Goal: Task Accomplishment & Management: Manage account settings

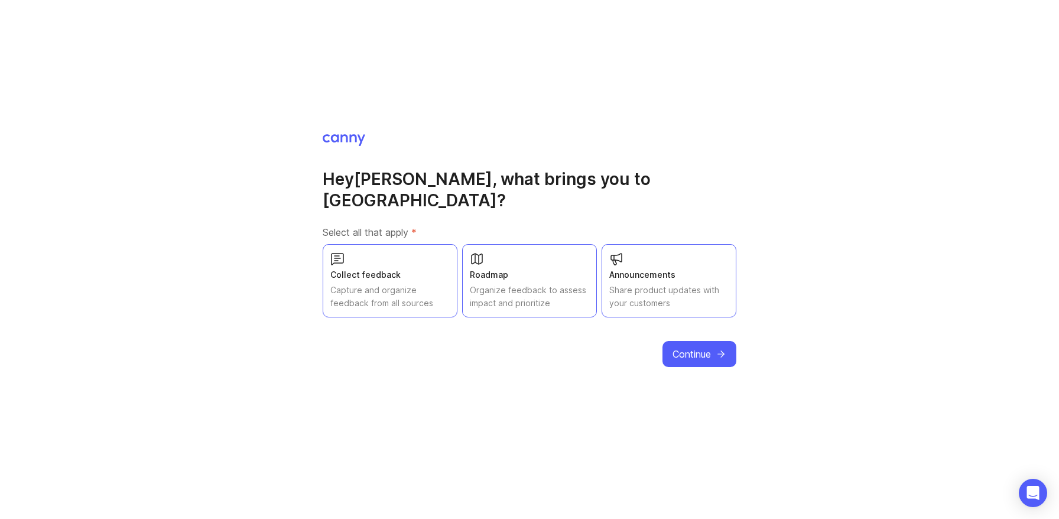
click at [702, 347] on span "Continue" at bounding box center [691, 354] width 38 height 14
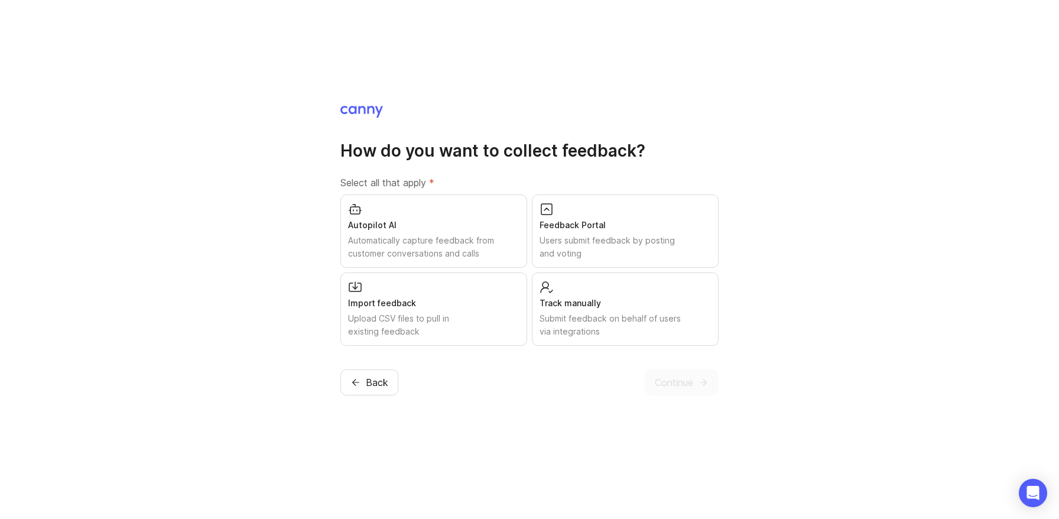
click at [458, 243] on div "Automatically capture feedback from customer conversations and calls" at bounding box center [433, 247] width 171 height 26
click at [584, 244] on div "Users submit feedback by posting and voting" at bounding box center [624, 247] width 171 height 26
click at [457, 305] on div "Import feedback" at bounding box center [433, 303] width 171 height 13
click at [584, 317] on div "Submit feedback on behalf of users via integrations" at bounding box center [624, 325] width 171 height 26
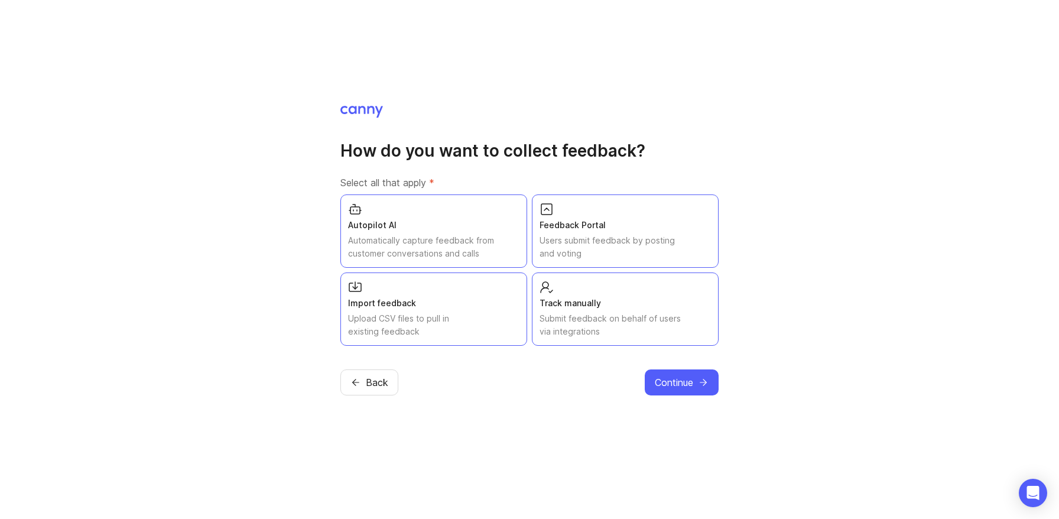
click at [682, 383] on span "Continue" at bounding box center [674, 382] width 38 height 14
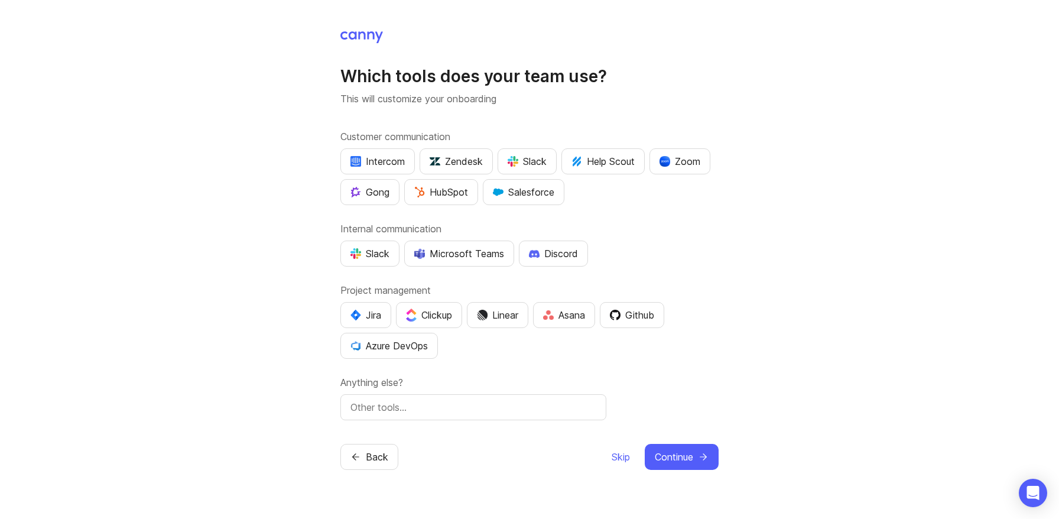
click at [392, 164] on div "Intercom" at bounding box center [377, 161] width 54 height 14
click at [451, 161] on div "Zendesk" at bounding box center [456, 161] width 53 height 14
click at [535, 161] on div "Slack" at bounding box center [527, 161] width 39 height 14
click at [600, 160] on div "Help Scout" at bounding box center [602, 161] width 63 height 14
click at [694, 166] on div "Zoom" at bounding box center [679, 161] width 41 height 14
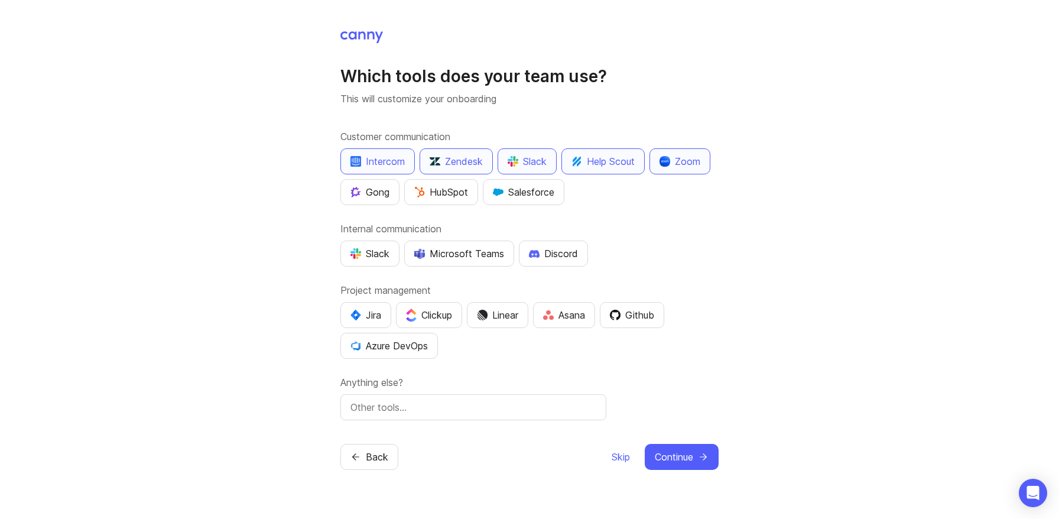
click at [362, 198] on div "Gong" at bounding box center [369, 192] width 39 height 14
click at [449, 194] on div "HubSpot" at bounding box center [441, 192] width 54 height 14
click at [523, 193] on div "Salesforce" at bounding box center [523, 192] width 61 height 14
click at [379, 252] on div "Slack" at bounding box center [369, 253] width 39 height 14
click at [446, 251] on div "Microsoft Teams" at bounding box center [459, 253] width 90 height 14
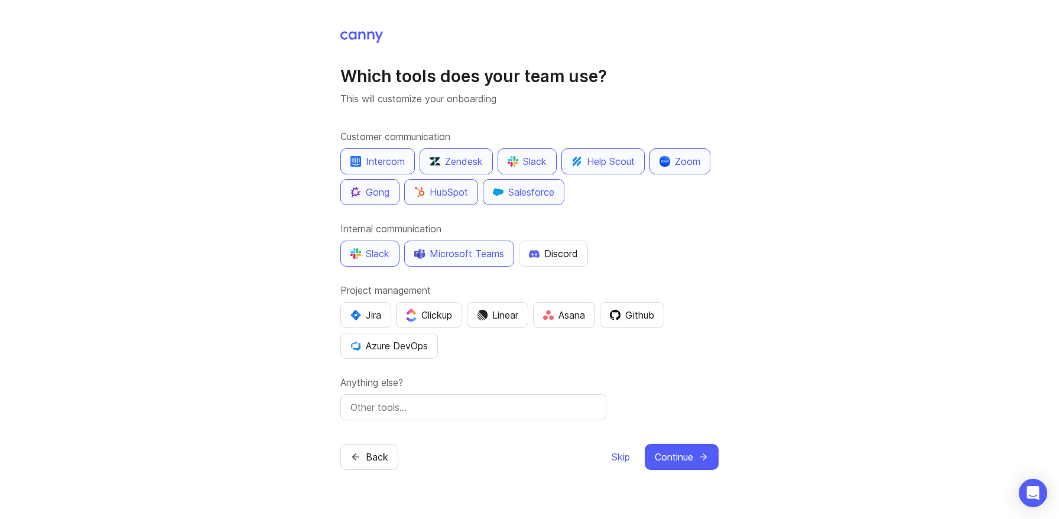
click at [541, 252] on div "Discord" at bounding box center [553, 253] width 49 height 14
click at [372, 317] on div "Jira" at bounding box center [365, 315] width 31 height 14
click at [418, 317] on div "Clickup" at bounding box center [429, 315] width 46 height 14
click at [518, 314] on div "Linear" at bounding box center [497, 315] width 41 height 14
click at [582, 312] on div "Asana" at bounding box center [564, 315] width 42 height 14
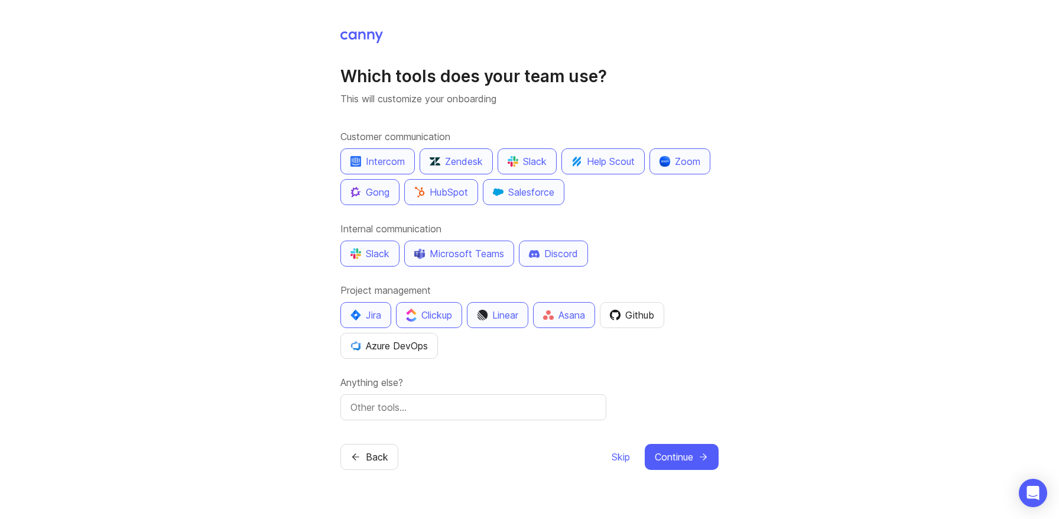
click at [638, 315] on div "Github" at bounding box center [632, 315] width 44 height 14
click at [415, 352] on div "Azure DevOps" at bounding box center [388, 346] width 77 height 14
click at [690, 455] on span "Continue" at bounding box center [674, 457] width 38 height 14
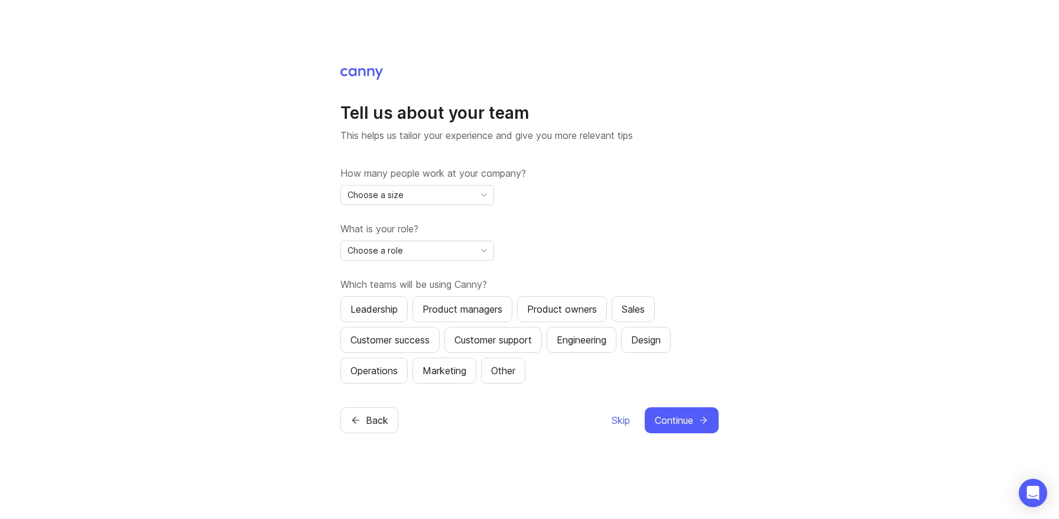
click at [433, 198] on div "Choose a size" at bounding box center [408, 195] width 134 height 19
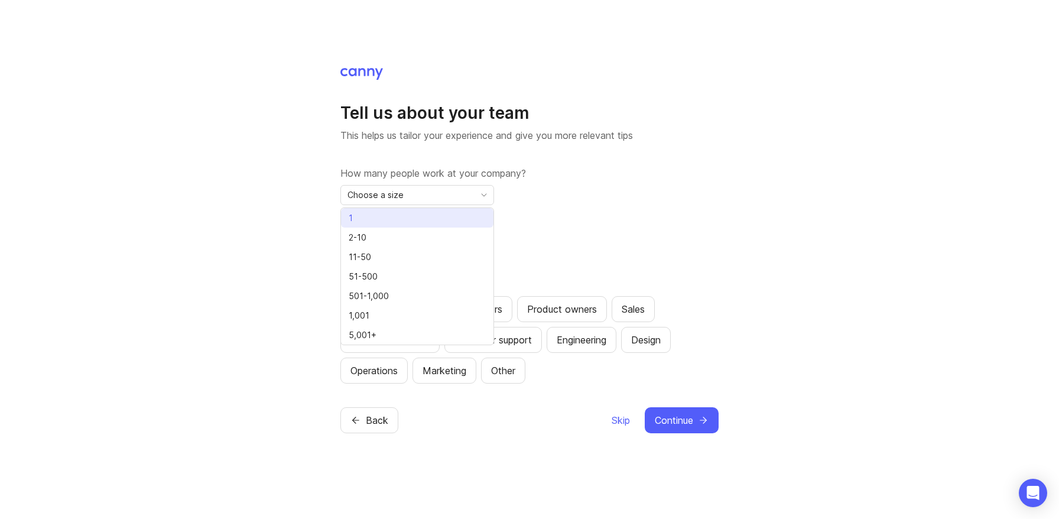
click at [414, 219] on li "1" at bounding box center [417, 217] width 152 height 19
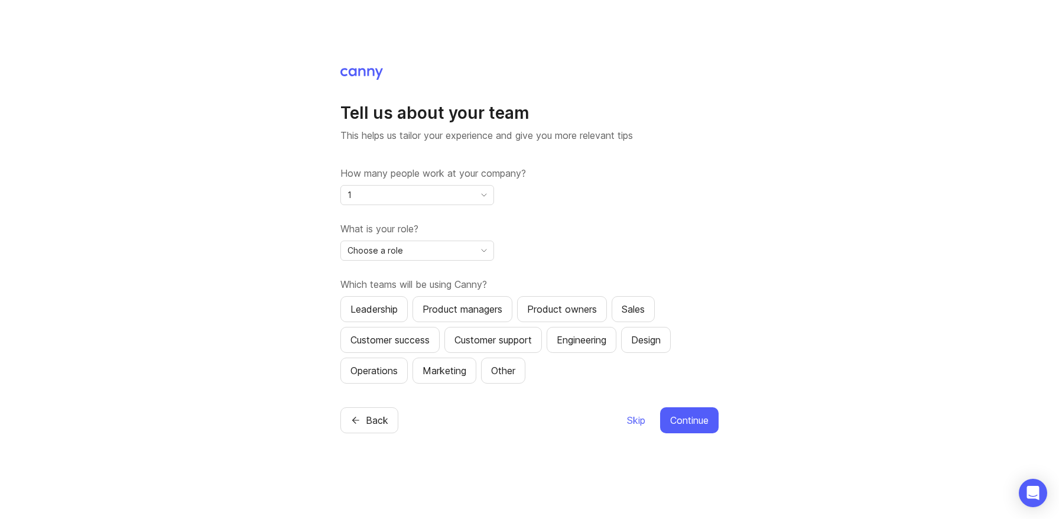
click at [417, 253] on div "Choose a role" at bounding box center [408, 250] width 134 height 19
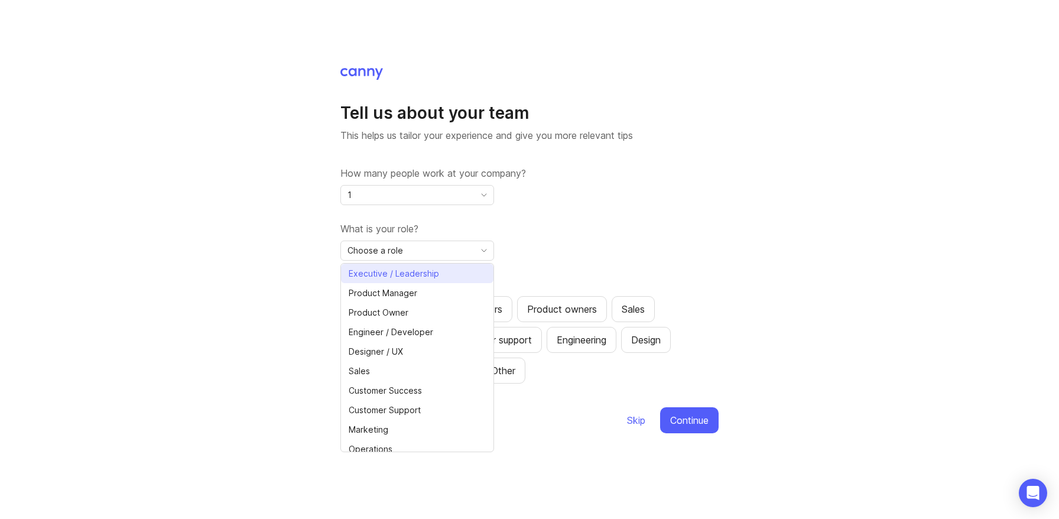
click at [414, 274] on span "Executive / Leadership" at bounding box center [394, 273] width 90 height 13
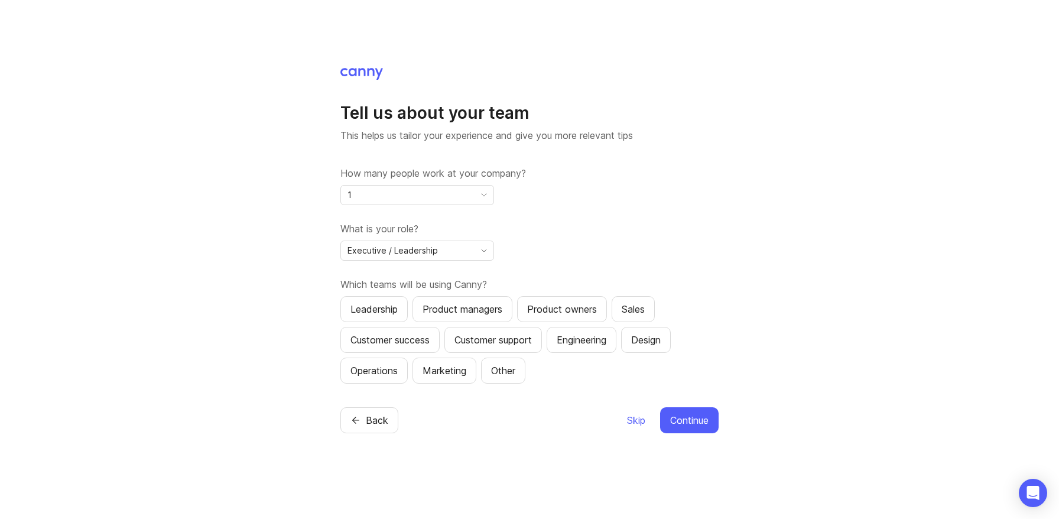
click at [405, 194] on div "1" at bounding box center [408, 195] width 134 height 19
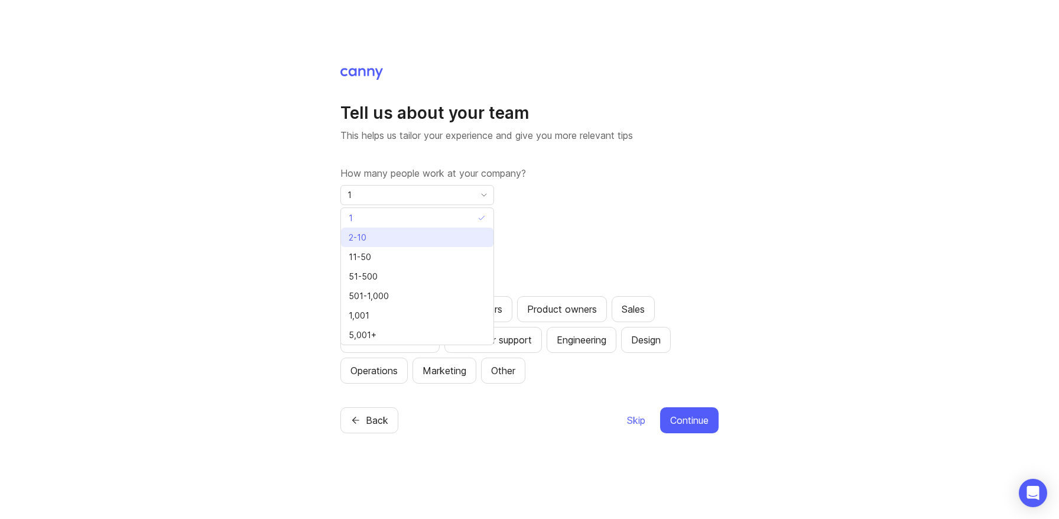
click at [385, 238] on li "2-10" at bounding box center [417, 236] width 152 height 19
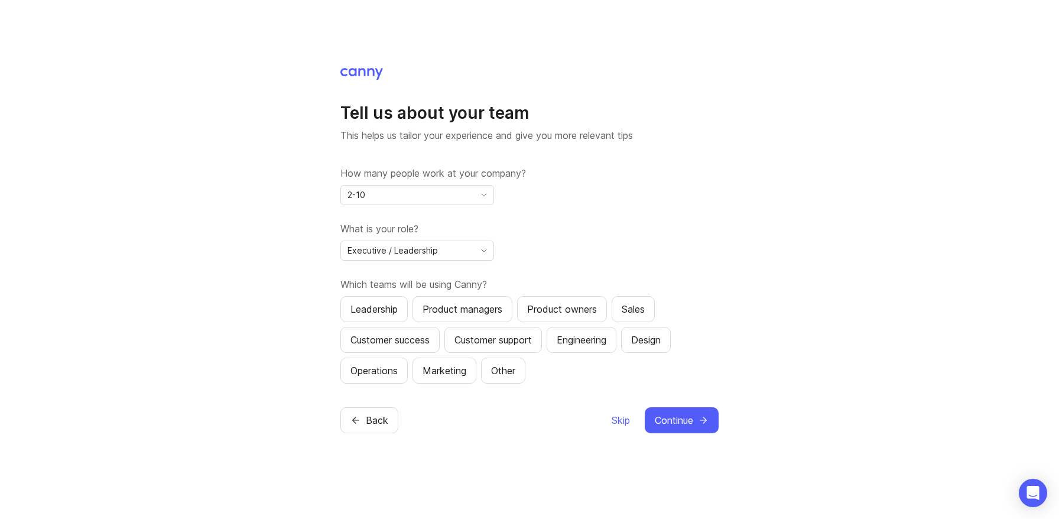
click at [388, 308] on div "Leadership" at bounding box center [373, 309] width 47 height 14
click at [478, 315] on div "Product managers" at bounding box center [462, 309] width 80 height 14
click at [558, 313] on div "Product owners" at bounding box center [562, 309] width 70 height 14
click at [635, 309] on div "Sales" at bounding box center [633, 309] width 23 height 14
click at [402, 338] on div "Customer success" at bounding box center [389, 340] width 79 height 14
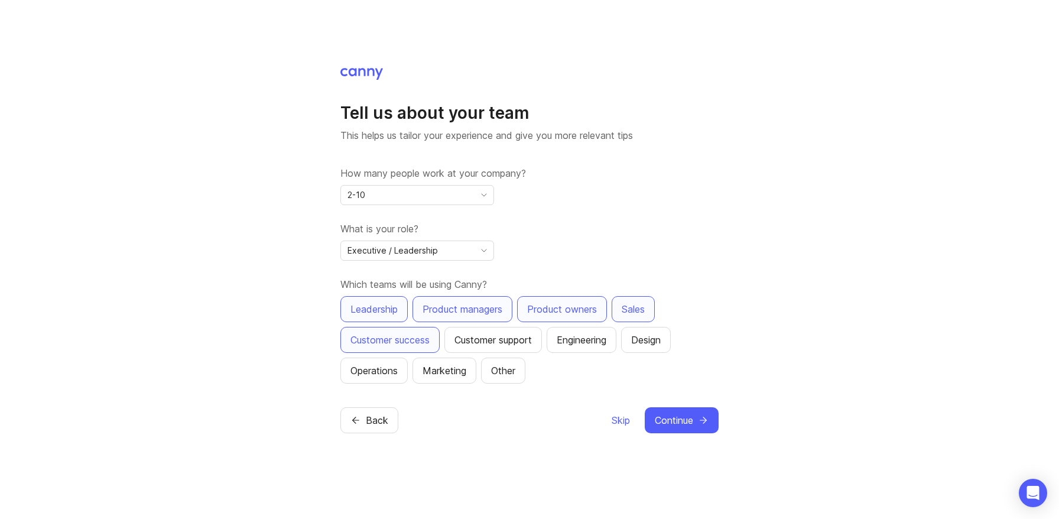
click at [505, 346] on div "Customer support" at bounding box center [492, 340] width 77 height 14
click at [577, 343] on div "Engineering" at bounding box center [582, 340] width 50 height 14
click at [661, 343] on div "Design" at bounding box center [646, 340] width 30 height 14
click at [381, 377] on div "Operations" at bounding box center [373, 370] width 47 height 14
click at [436, 373] on div "Marketing" at bounding box center [444, 370] width 44 height 14
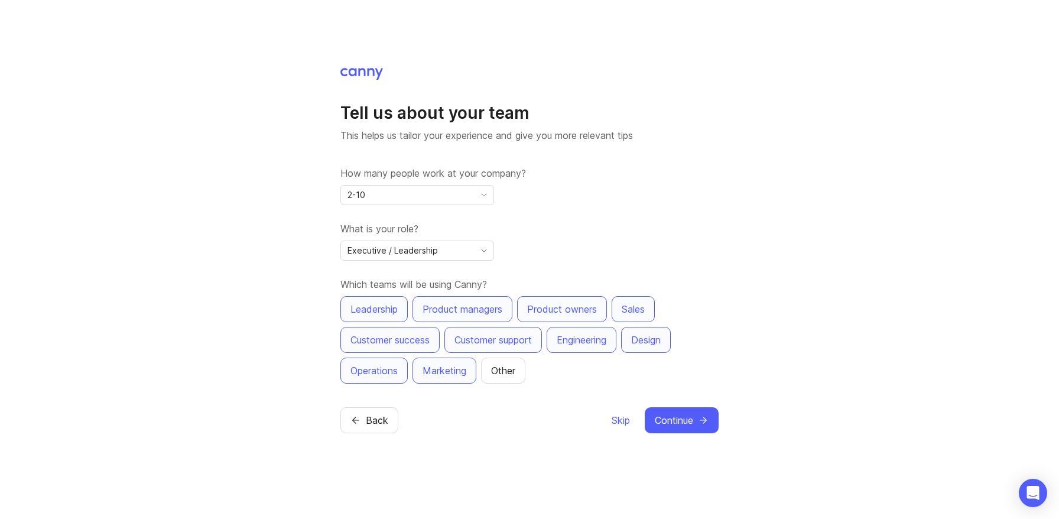
click at [674, 420] on span "Continue" at bounding box center [674, 420] width 38 height 14
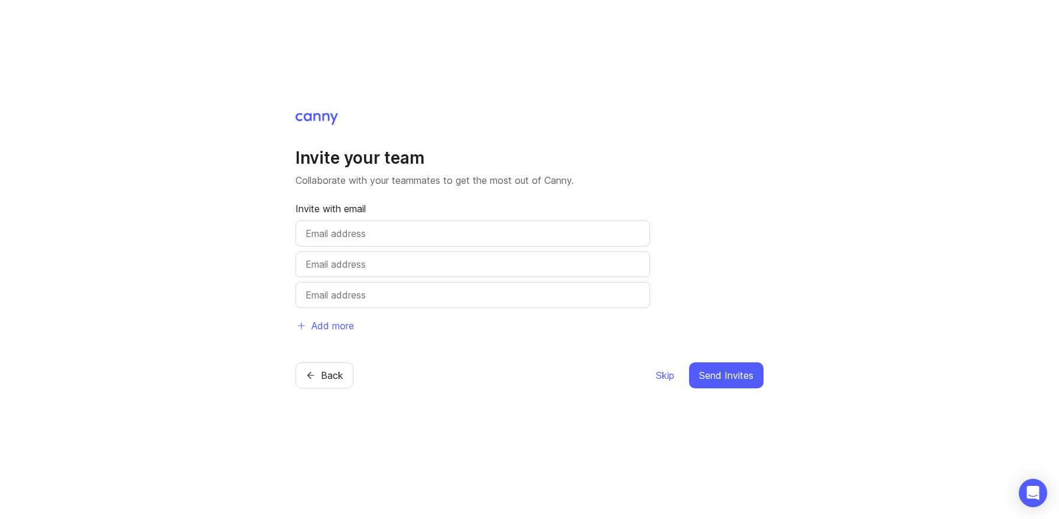
click at [665, 373] on span "Skip" at bounding box center [665, 375] width 18 height 14
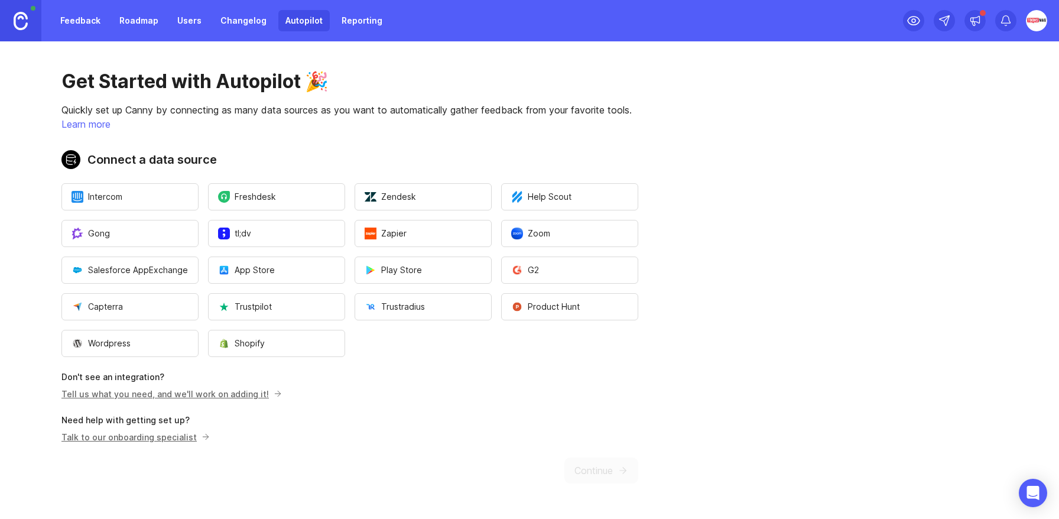
click at [151, 197] on button "Intercom" at bounding box center [129, 196] width 137 height 27
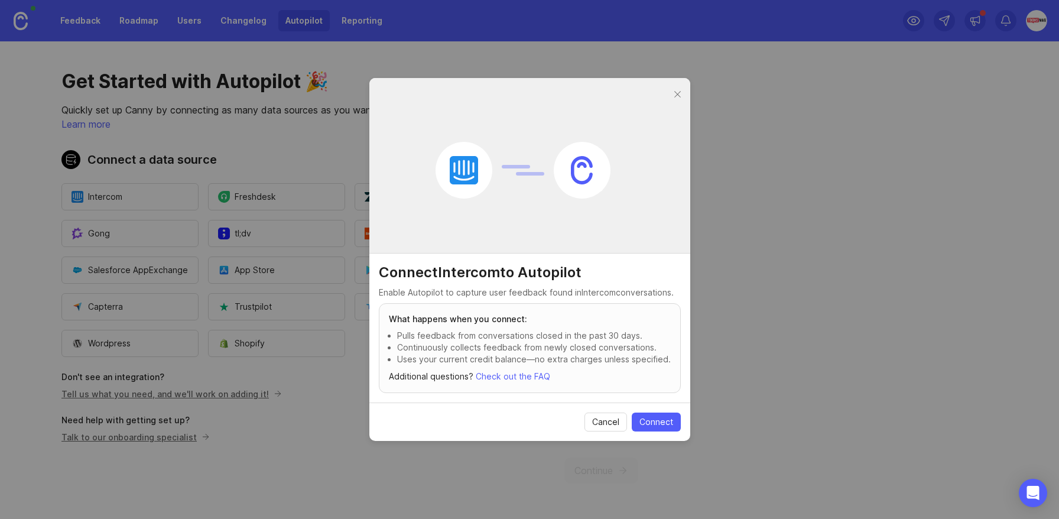
click at [675, 95] on div at bounding box center [678, 94] width 14 height 15
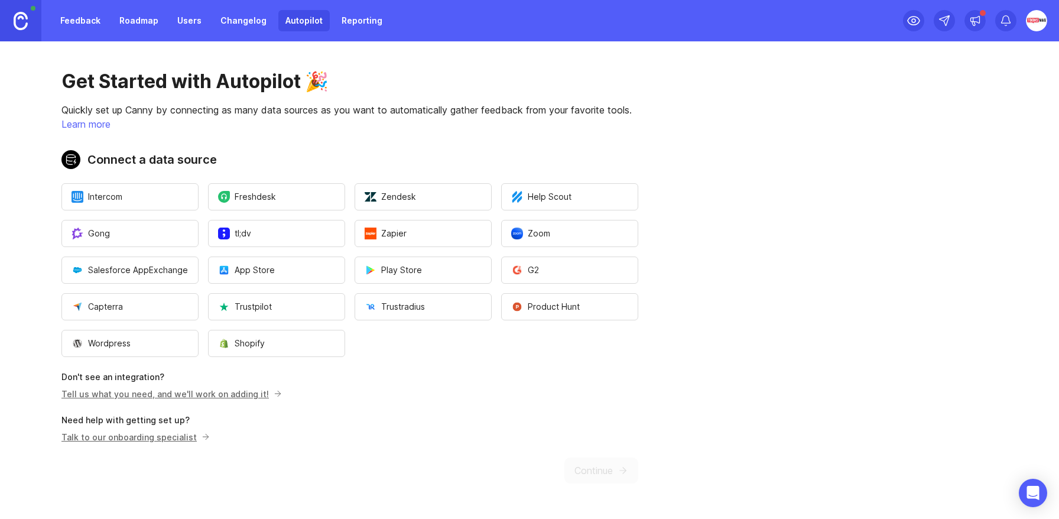
click at [259, 199] on span "Freshdesk" at bounding box center [247, 197] width 58 height 12
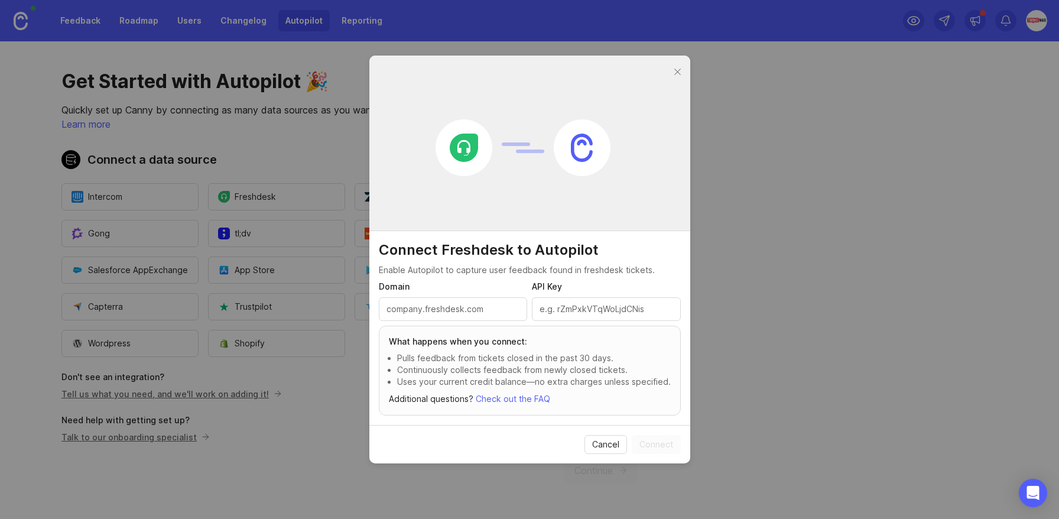
click at [451, 314] on input "Domain" at bounding box center [453, 309] width 134 height 13
click at [472, 252] on h2 "Connect Freshdesk to Autopilot" at bounding box center [530, 249] width 302 height 19
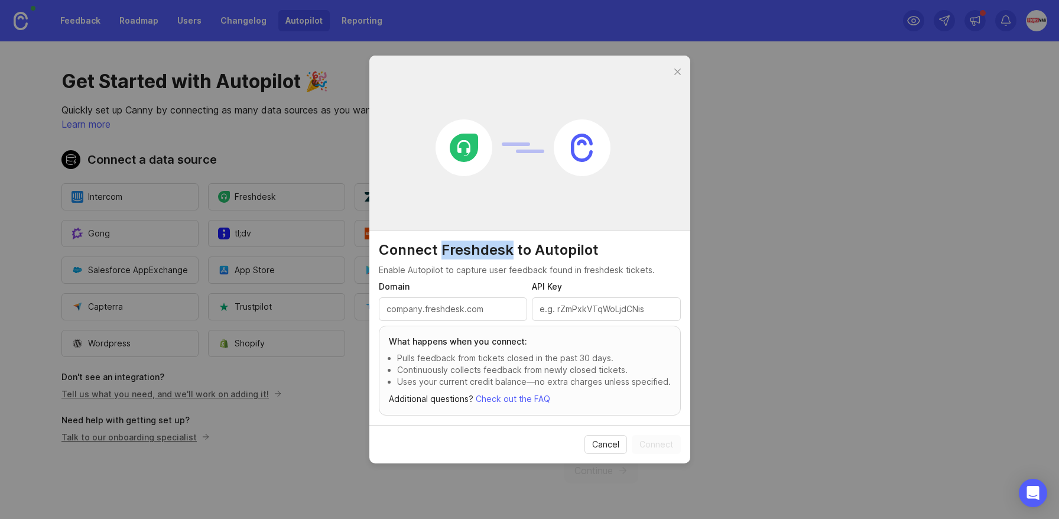
click at [673, 71] on div at bounding box center [678, 72] width 14 height 15
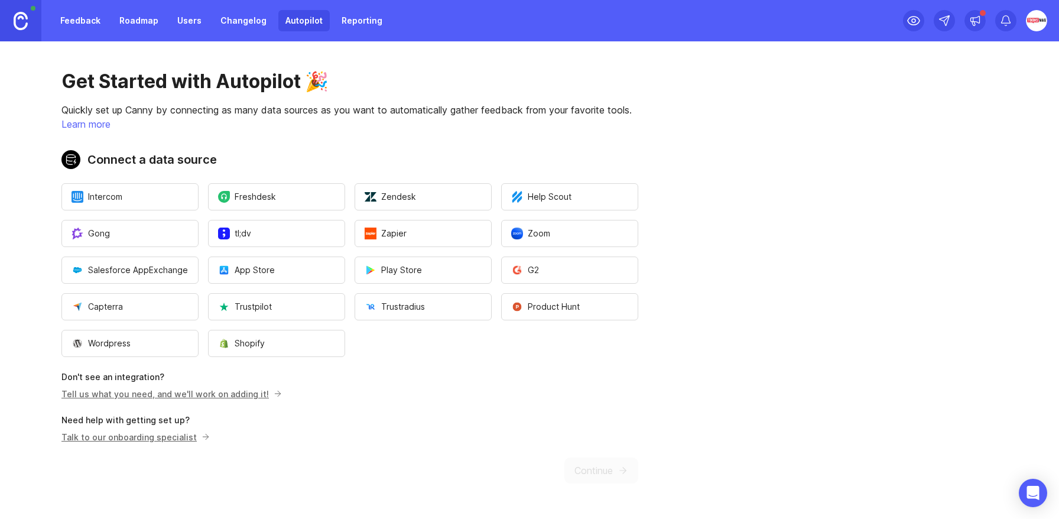
click at [395, 269] on span "Play Store" at bounding box center [393, 270] width 57 height 12
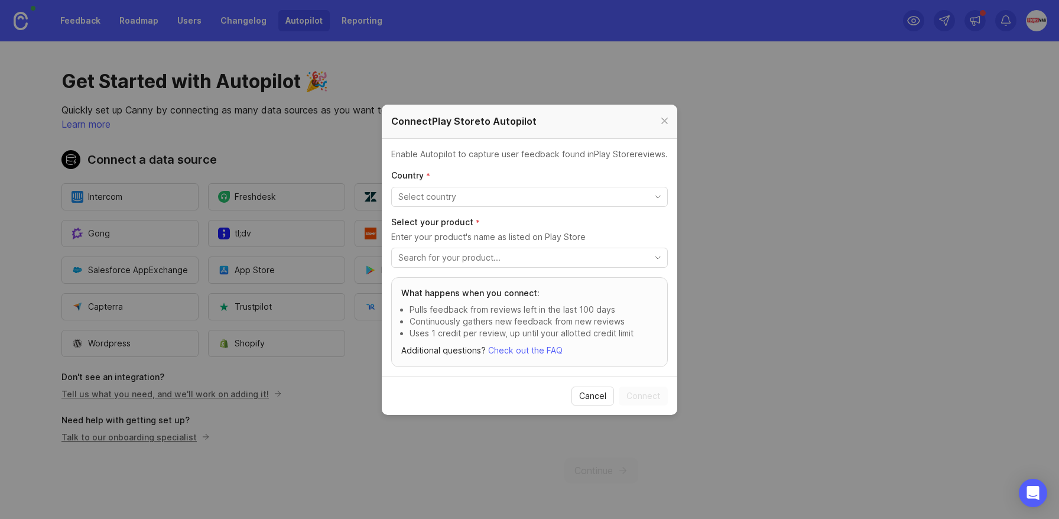
click at [482, 199] on input "toggle menu" at bounding box center [522, 196] width 249 height 13
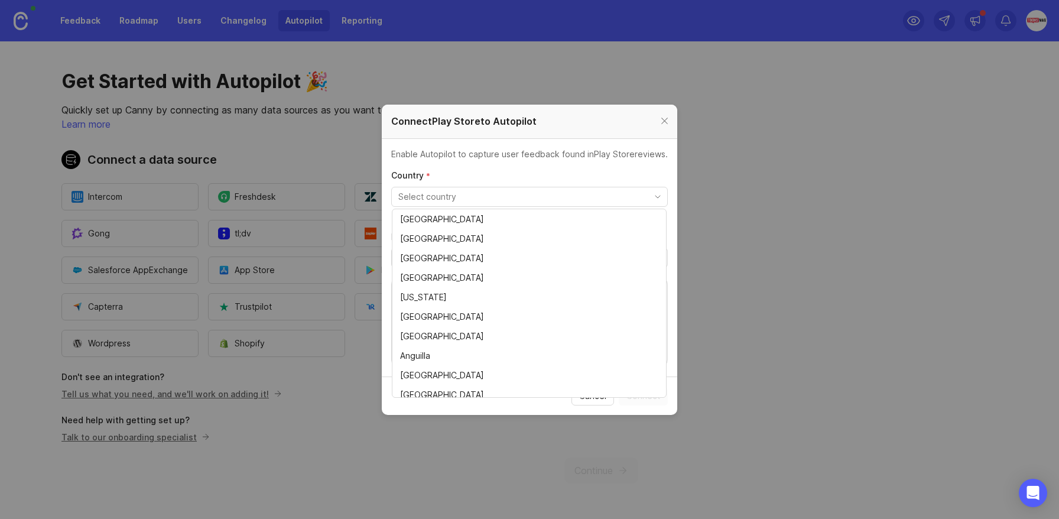
click at [519, 158] on p "Enable Autopilot to capture user feedback found in Play Store reviews." at bounding box center [529, 154] width 277 height 12
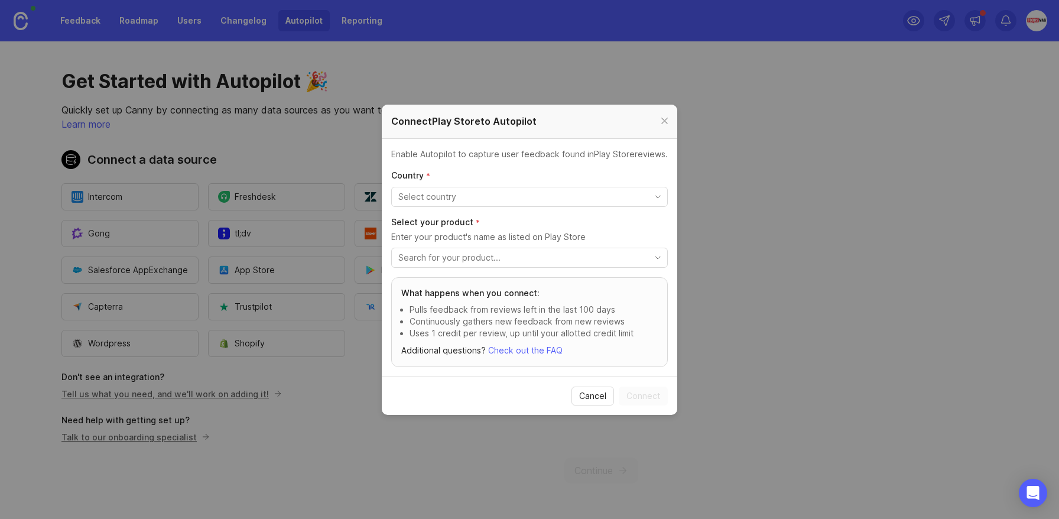
click at [504, 262] on input "toggle menu" at bounding box center [522, 257] width 249 height 13
click at [526, 231] on p "Enter your product's name as listed on Play Store" at bounding box center [529, 237] width 277 height 12
click at [596, 392] on span "Cancel" at bounding box center [592, 396] width 27 height 12
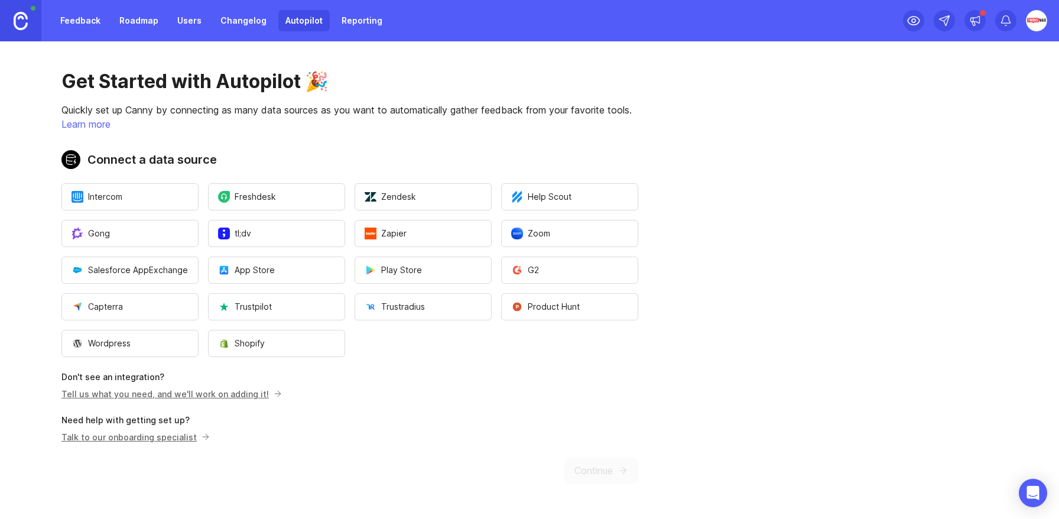
click at [119, 339] on span "Wordpress" at bounding box center [100, 343] width 59 height 12
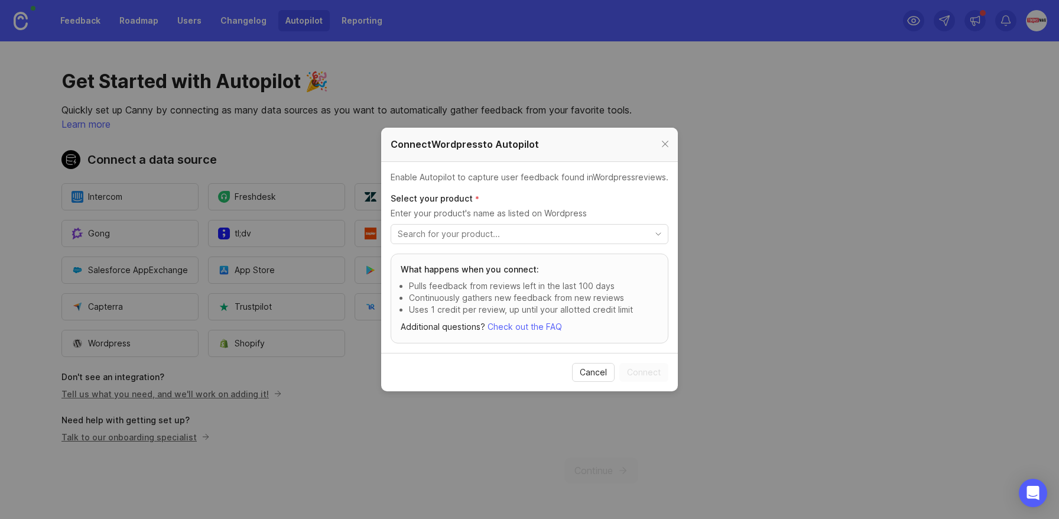
click at [506, 242] on div "toggle menu" at bounding box center [520, 234] width 258 height 19
click at [503, 247] on li "No results found" at bounding box center [529, 254] width 276 height 15
click at [586, 372] on span "Cancel" at bounding box center [593, 372] width 27 height 12
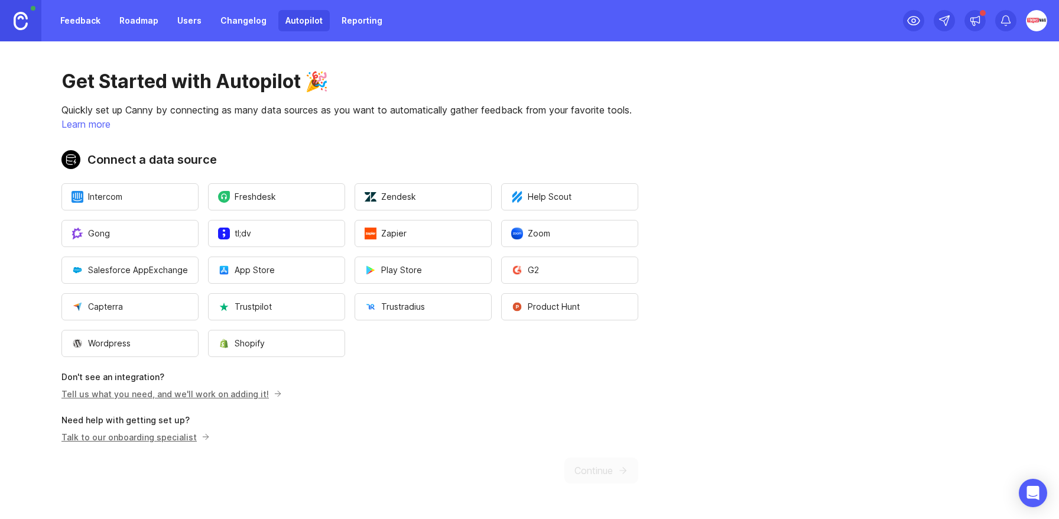
click at [172, 346] on button "Wordpress" at bounding box center [129, 343] width 137 height 27
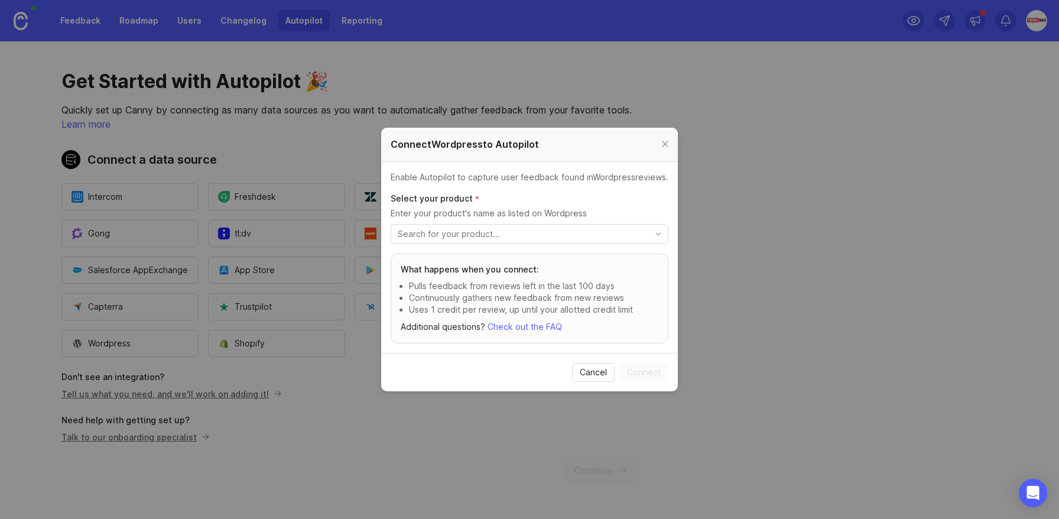
click at [546, 232] on input "toggle menu" at bounding box center [523, 233] width 250 height 13
click at [422, 232] on input "toonsmag" at bounding box center [523, 233] width 250 height 13
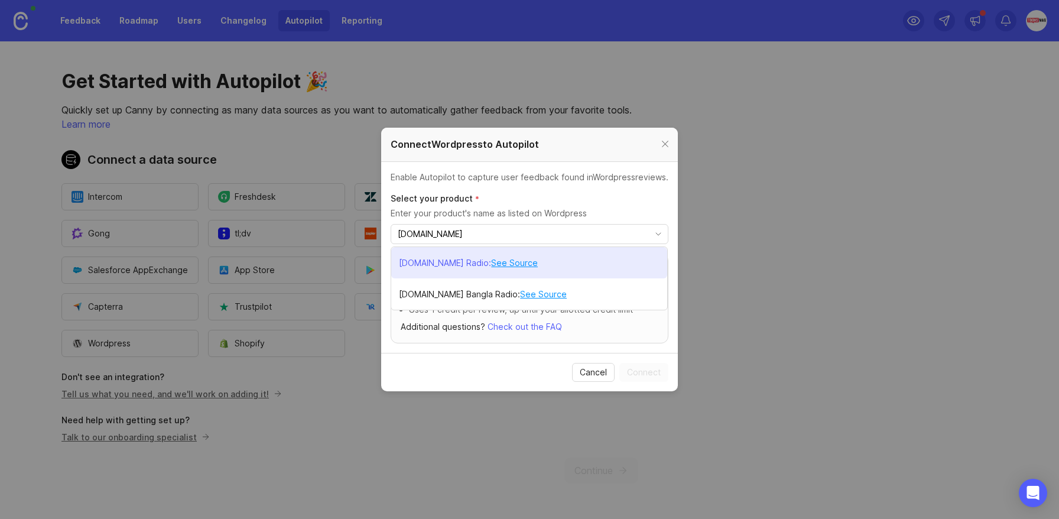
click at [428, 259] on p "[DOMAIN_NAME] Radio" at bounding box center [444, 263] width 90 height 12
type input "[DOMAIN_NAME] Radio"
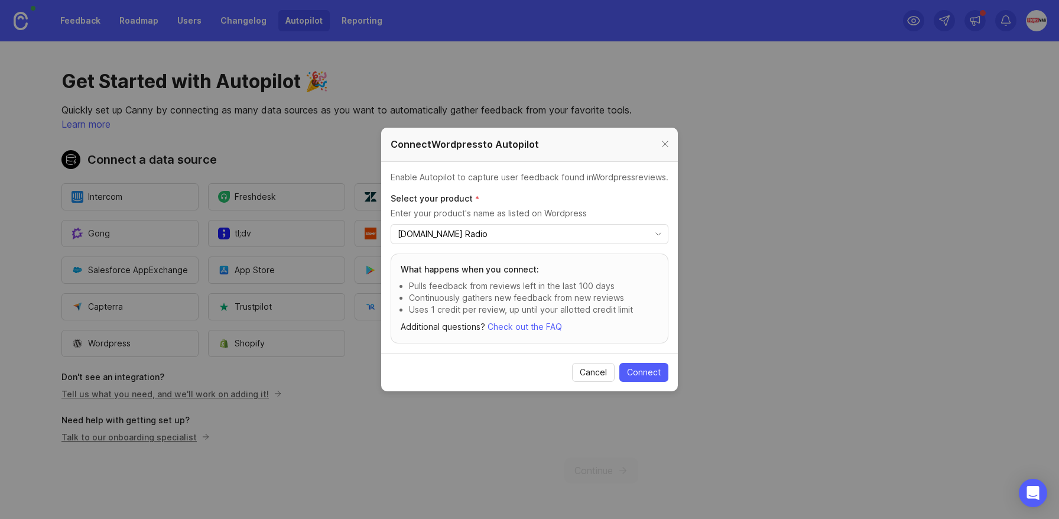
click at [664, 143] on div at bounding box center [665, 144] width 14 height 15
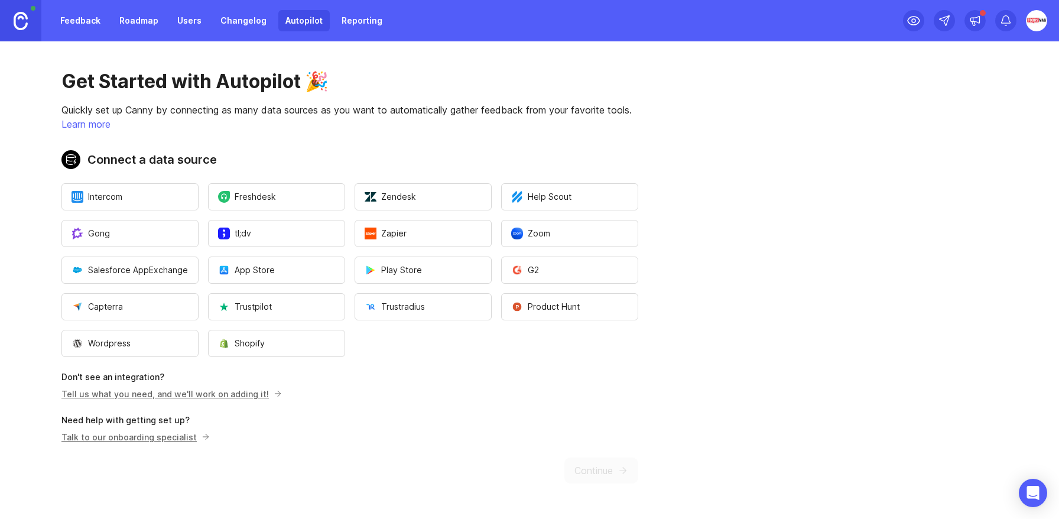
click at [547, 200] on span "Help Scout" at bounding box center [541, 197] width 60 height 12
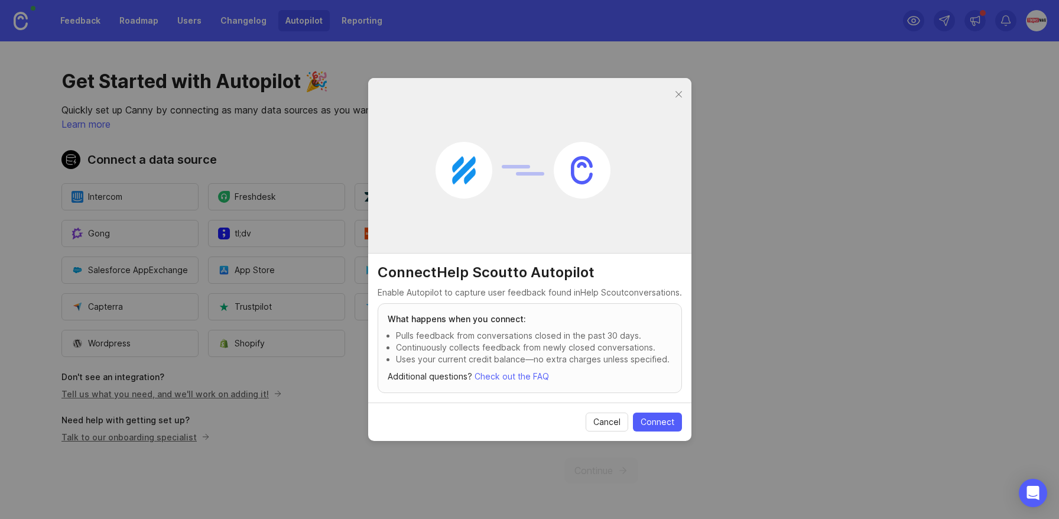
click at [498, 273] on h2 "Connect Help Scout to Autopilot" at bounding box center [530, 272] width 304 height 19
click at [446, 269] on h2 "Connect Help Scout to Autopilot" at bounding box center [530, 272] width 304 height 19
click at [440, 271] on h2 "Connect Help Scout to Autopilot" at bounding box center [530, 272] width 304 height 19
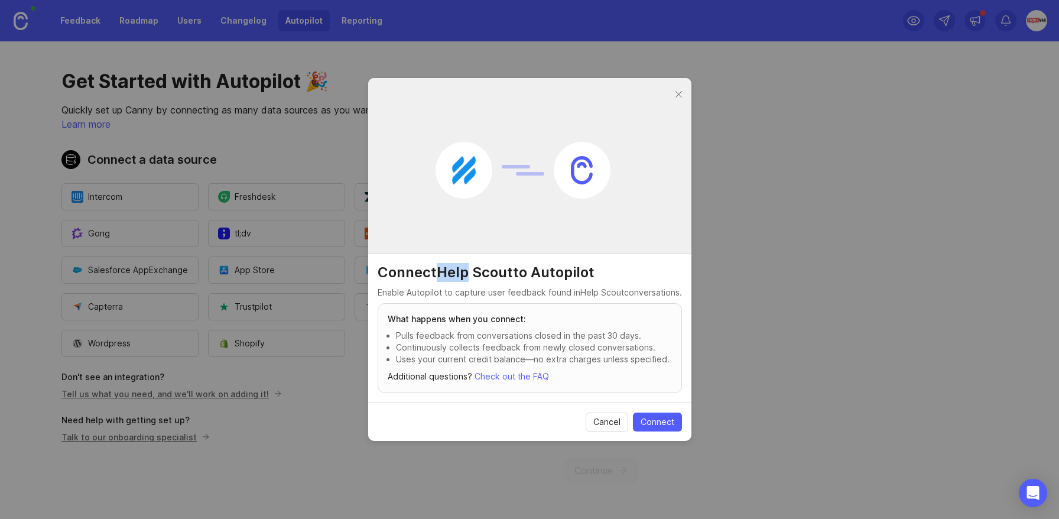
click at [477, 272] on h2 "Connect Help Scout to Autopilot" at bounding box center [530, 272] width 304 height 19
drag, startPoint x: 440, startPoint y: 272, endPoint x: 516, endPoint y: 275, distance: 75.7
click at [516, 275] on h2 "Connect Help Scout to Autopilot" at bounding box center [530, 272] width 304 height 19
click at [611, 422] on span "Cancel" at bounding box center [606, 422] width 27 height 12
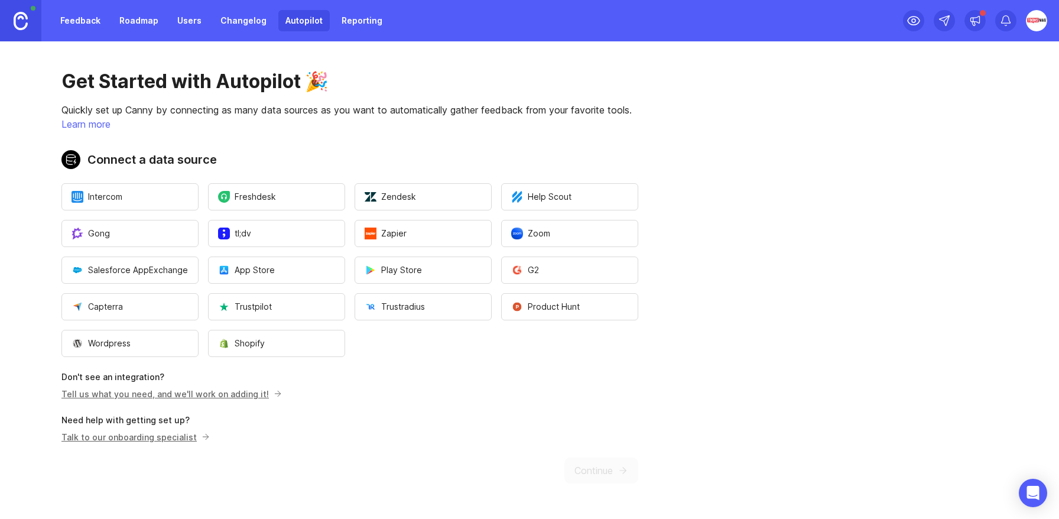
click at [173, 19] on link "Users" at bounding box center [189, 20] width 38 height 21
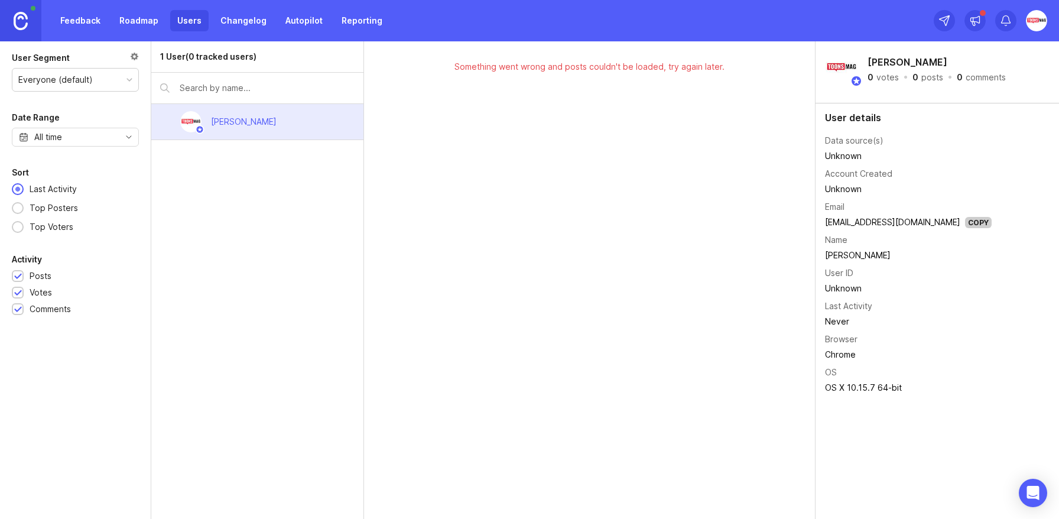
click at [1041, 21] on img at bounding box center [1036, 20] width 21 height 21
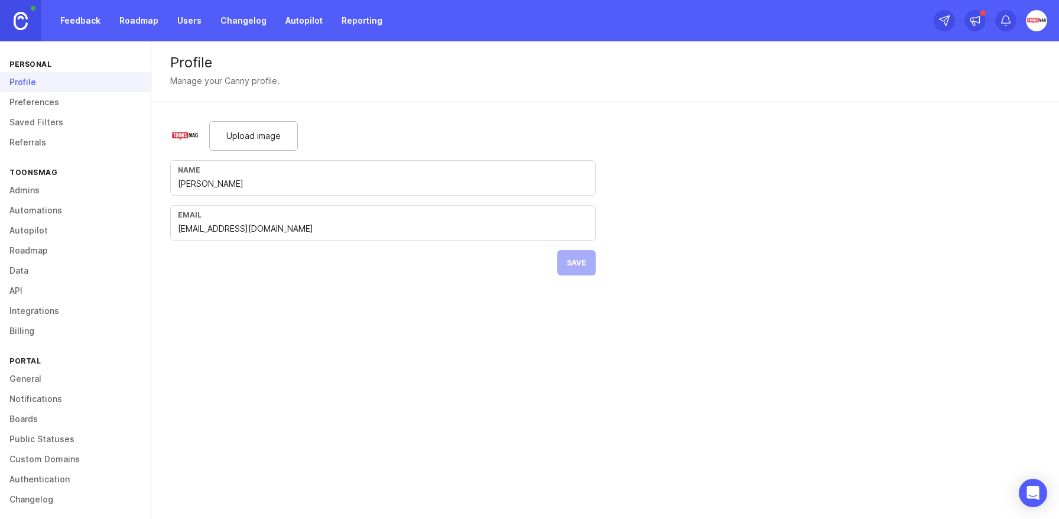
click at [25, 190] on link "Admins" at bounding box center [75, 190] width 151 height 20
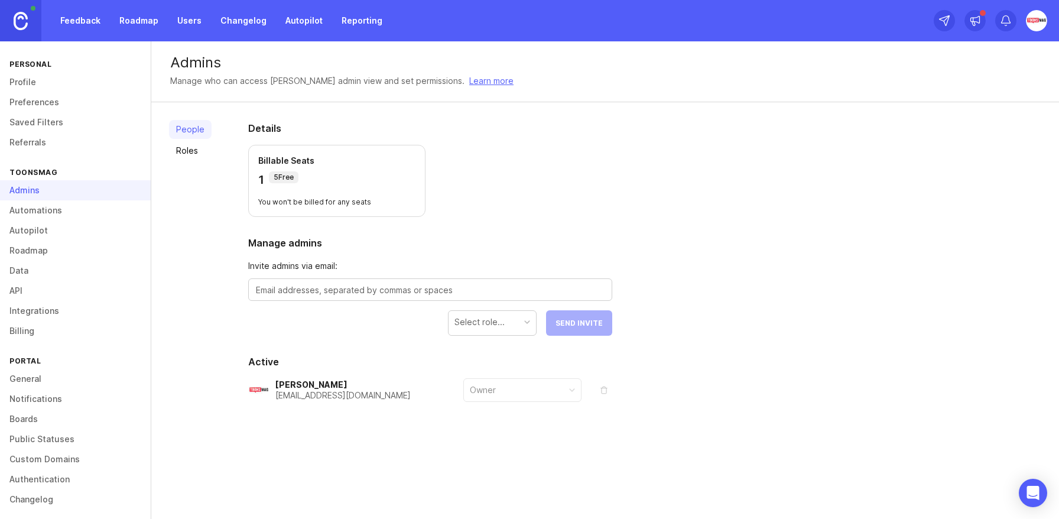
click at [361, 293] on textarea at bounding box center [430, 290] width 349 height 13
type textarea "[PERSON_NAME][EMAIL_ADDRESS][DOMAIN_NAME]"
click at [500, 331] on div "Select role..." at bounding box center [491, 322] width 87 height 22
click at [580, 327] on span "Send Invite" at bounding box center [578, 322] width 47 height 9
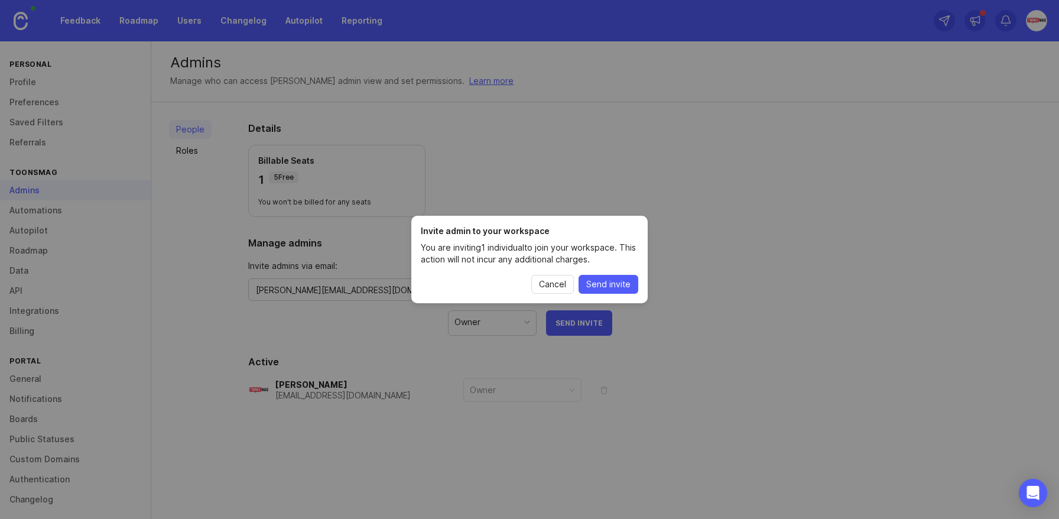
click at [606, 285] on span "Send invite" at bounding box center [608, 284] width 44 height 12
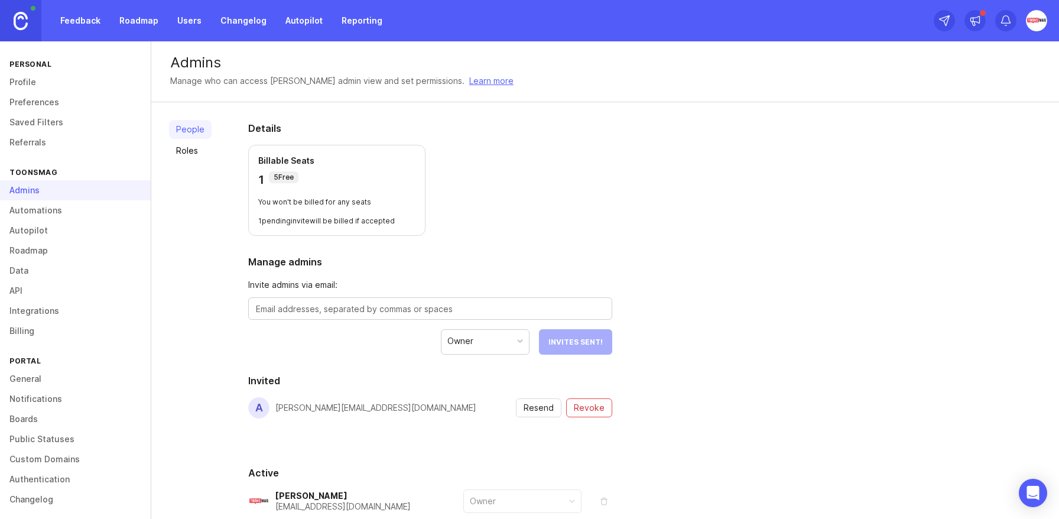
scroll to position [69, 0]
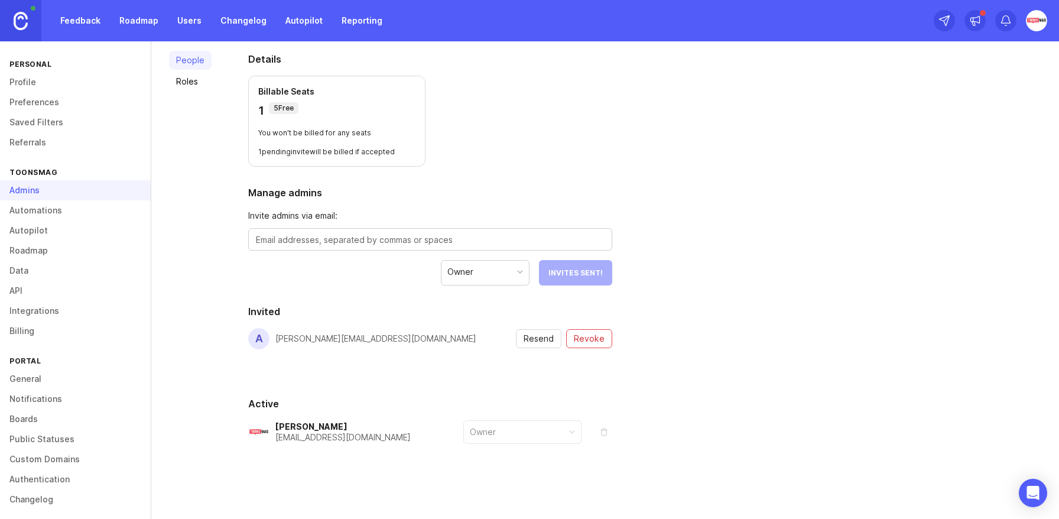
click at [187, 80] on link "Roles" at bounding box center [190, 81] width 43 height 19
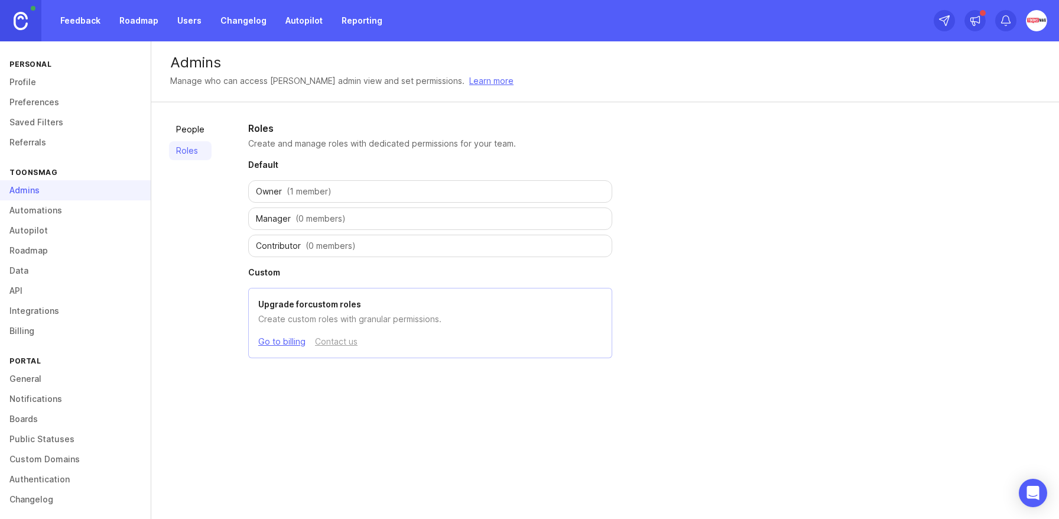
click at [277, 339] on link "Go to billing" at bounding box center [281, 341] width 47 height 13
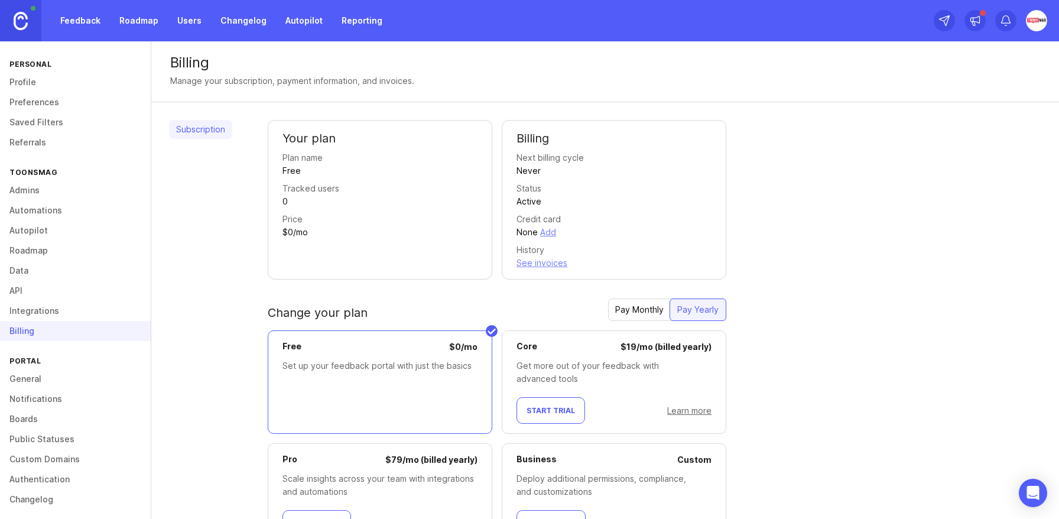
click at [28, 231] on link "Autopilot" at bounding box center [75, 230] width 151 height 20
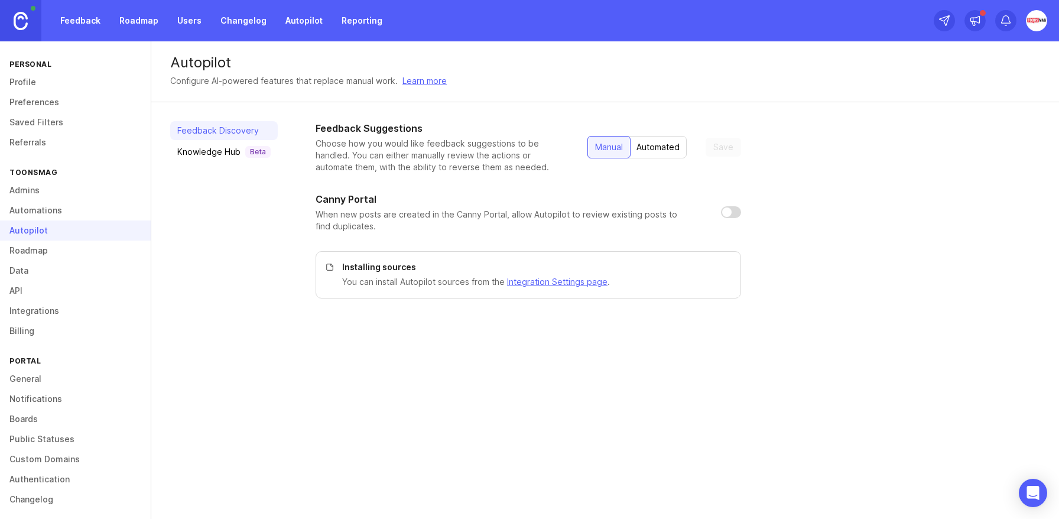
click at [730, 213] on input "checkbox" at bounding box center [731, 212] width 20 height 12
click at [727, 213] on input "checkbox" at bounding box center [731, 212] width 20 height 12
click at [725, 210] on input "checkbox" at bounding box center [731, 212] width 20 height 12
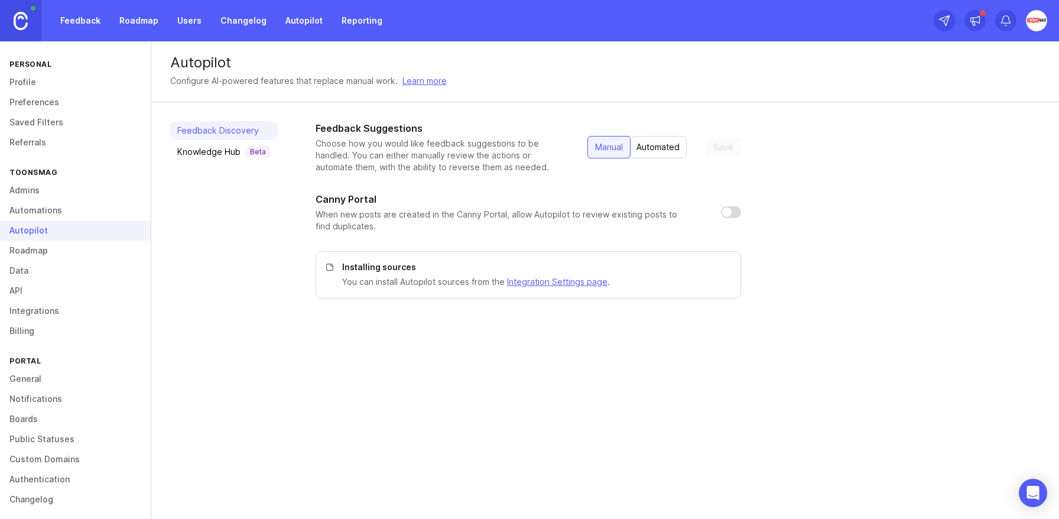
checkbox input "true"
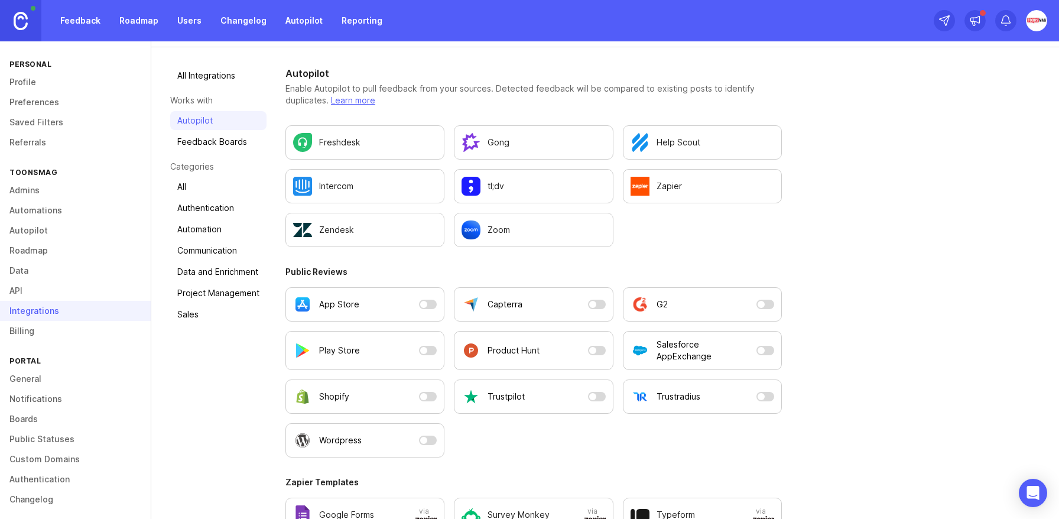
scroll to position [87, 0]
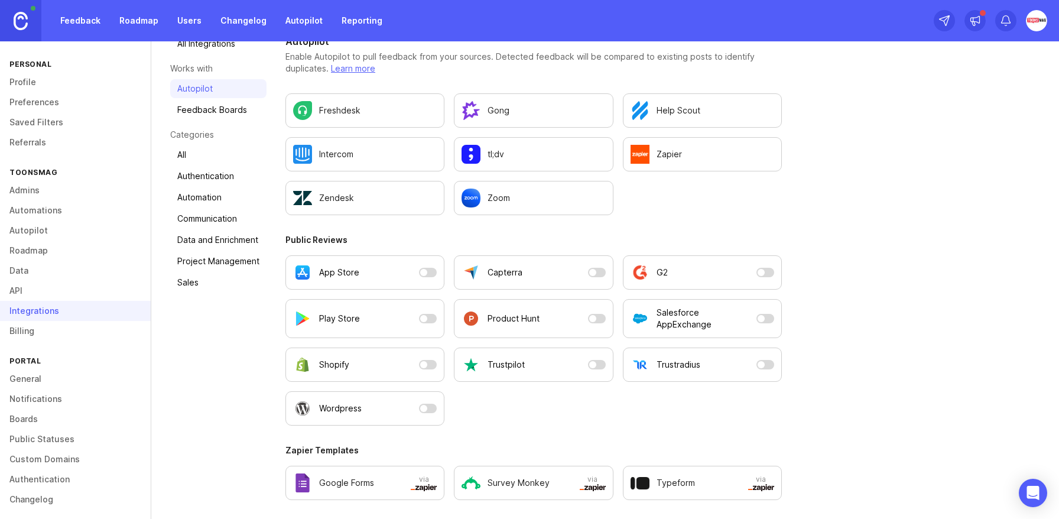
click at [18, 271] on link "Data" at bounding box center [75, 271] width 151 height 20
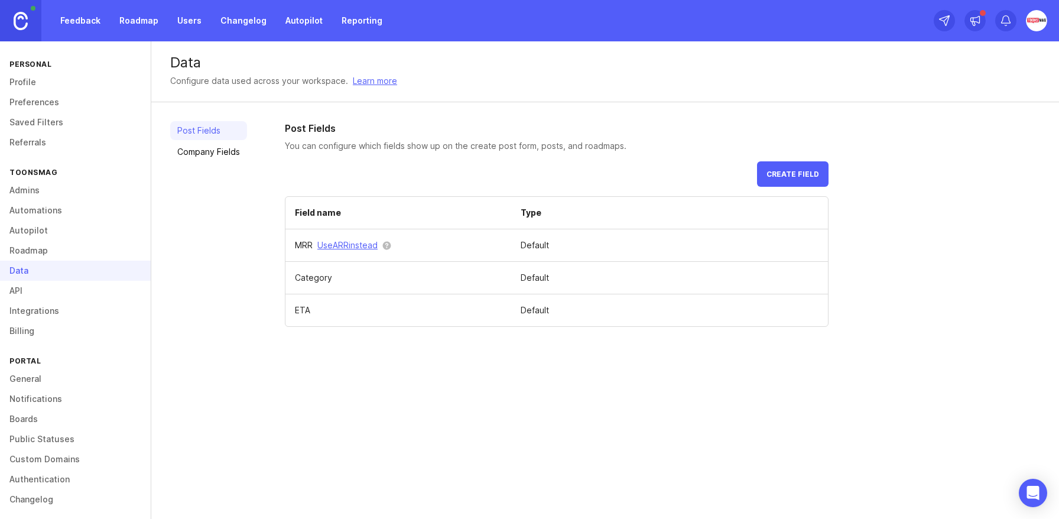
click at [28, 233] on link "Autopilot" at bounding box center [75, 230] width 151 height 20
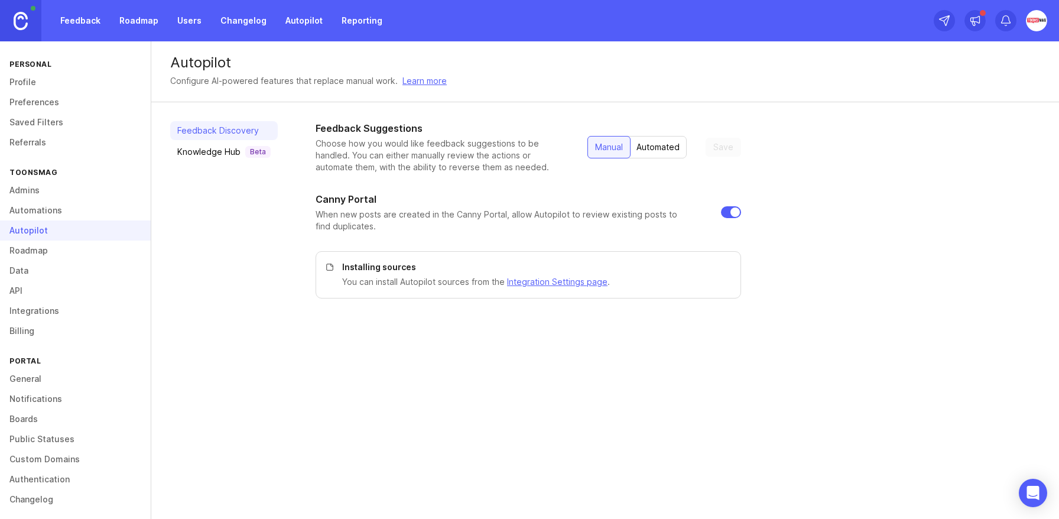
click at [30, 210] on link "Automations" at bounding box center [75, 210] width 151 height 20
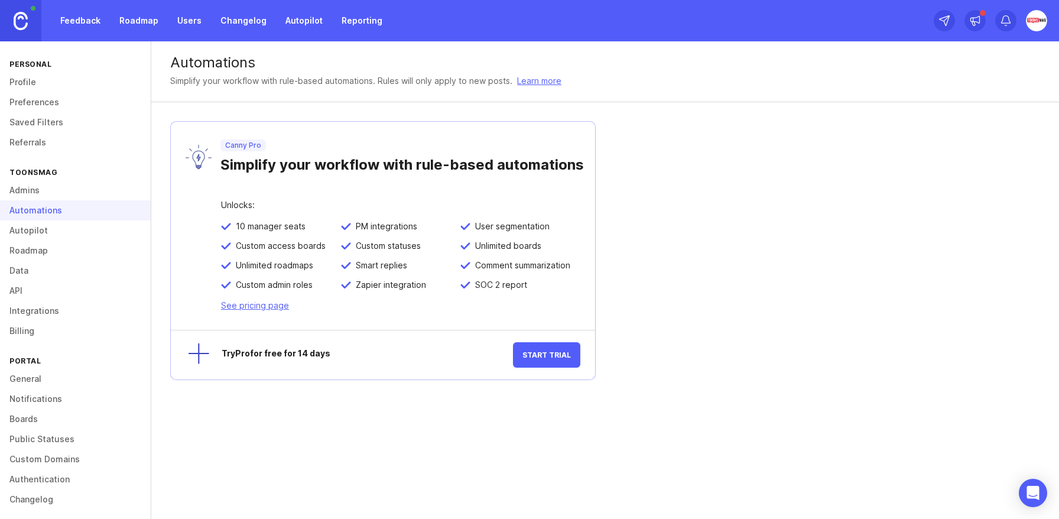
click at [30, 184] on link "Admins" at bounding box center [75, 190] width 151 height 20
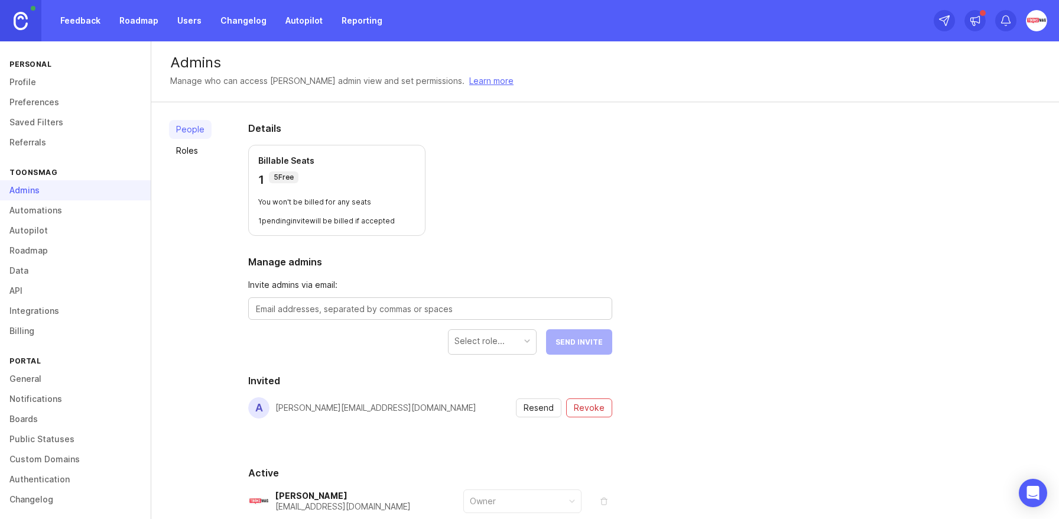
scroll to position [69, 0]
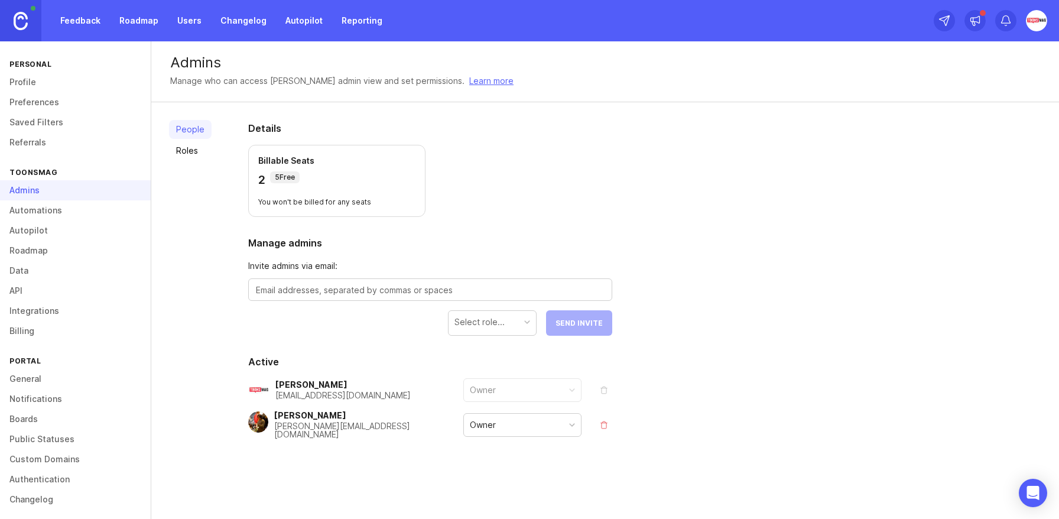
click at [183, 151] on link "Roles" at bounding box center [190, 150] width 43 height 19
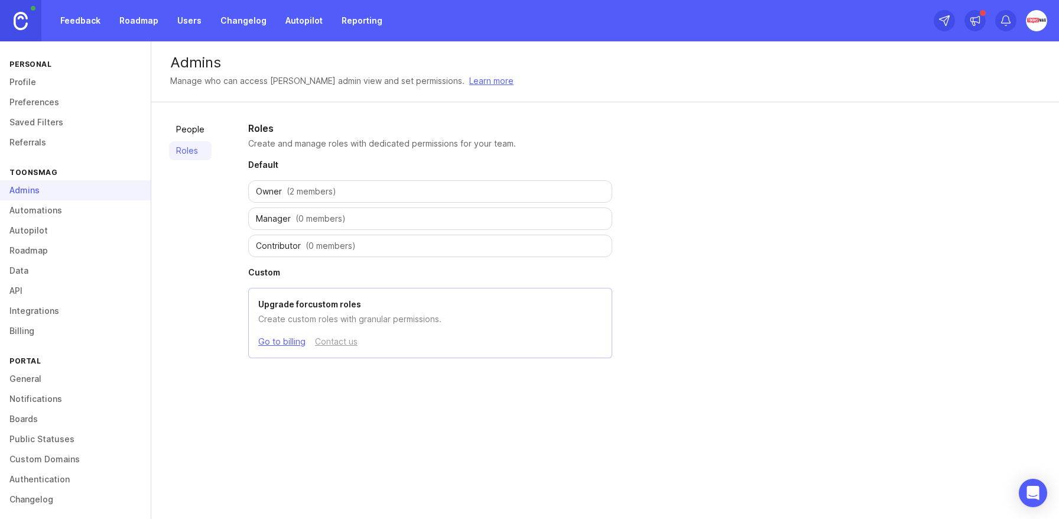
click at [271, 343] on link "Go to billing" at bounding box center [281, 341] width 47 height 13
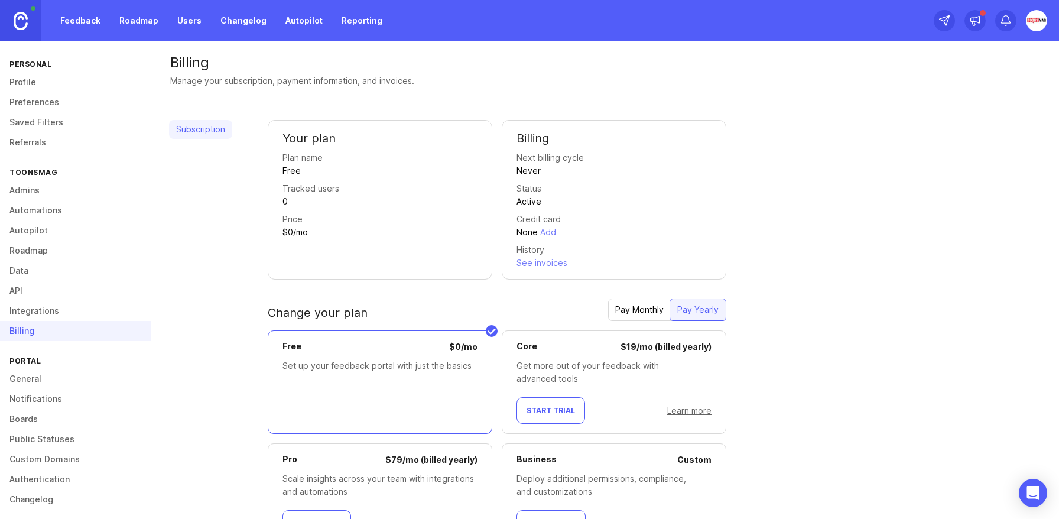
click at [30, 313] on link "Integrations" at bounding box center [75, 311] width 151 height 20
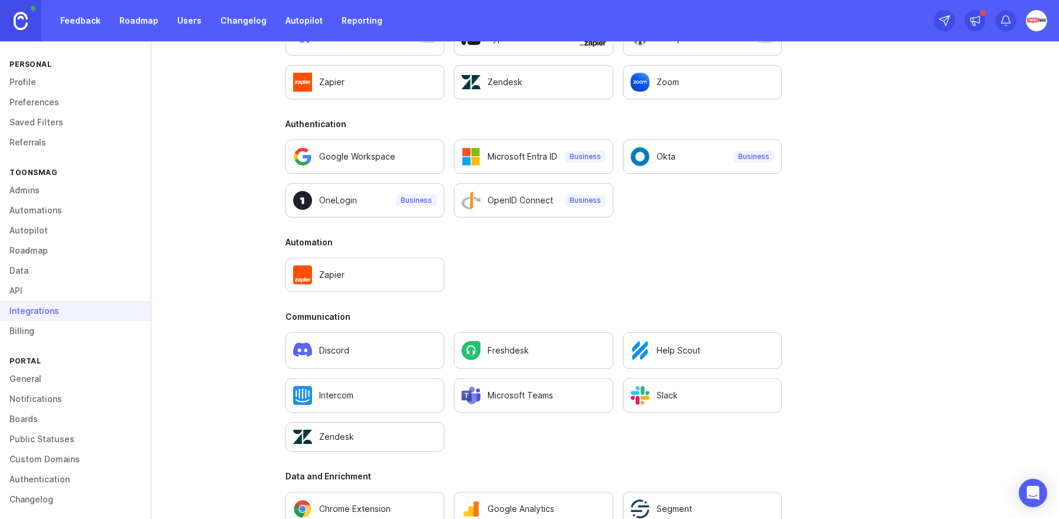
scroll to position [461, 0]
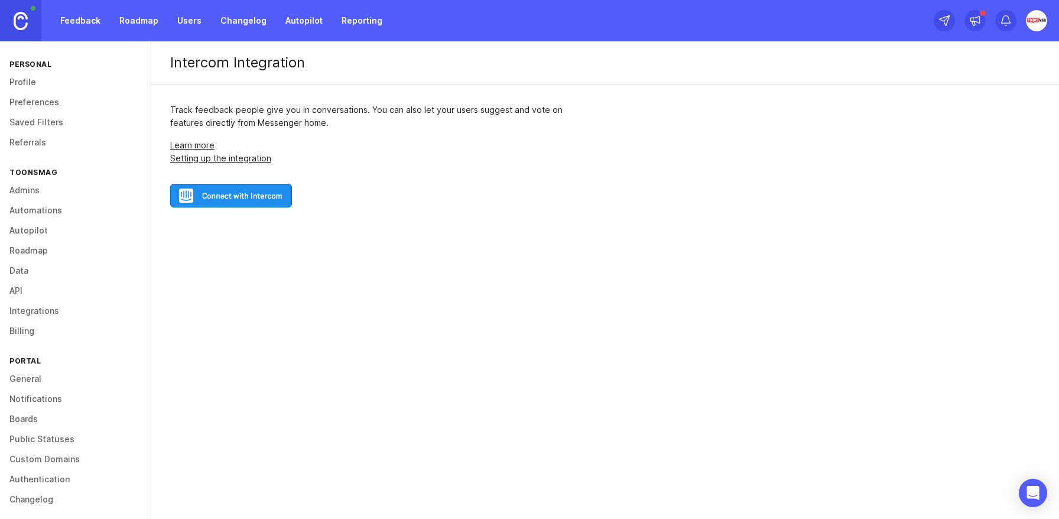
click at [196, 64] on div "Intercom Integration" at bounding box center [605, 62] width 908 height 43
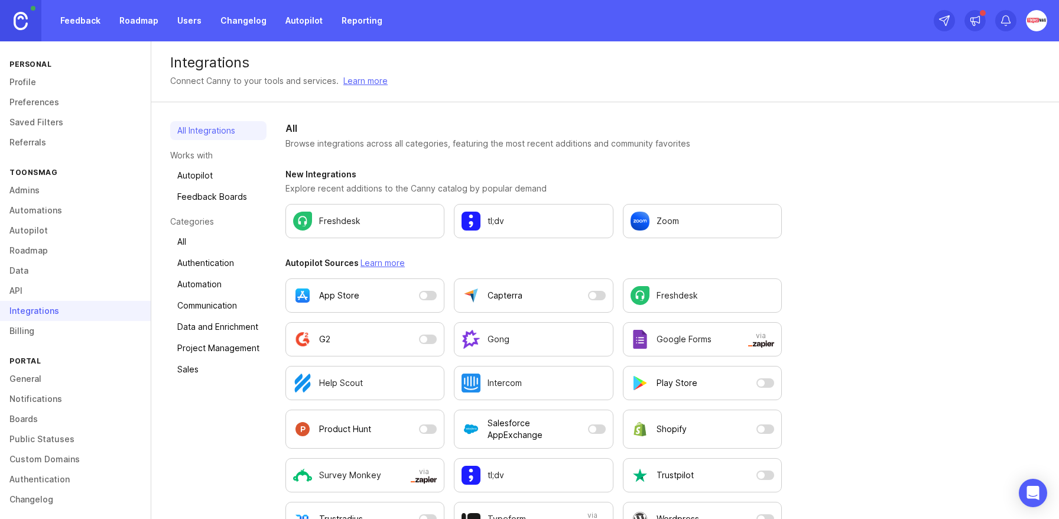
click at [496, 225] on p "tl;dv" at bounding box center [495, 221] width 17 height 12
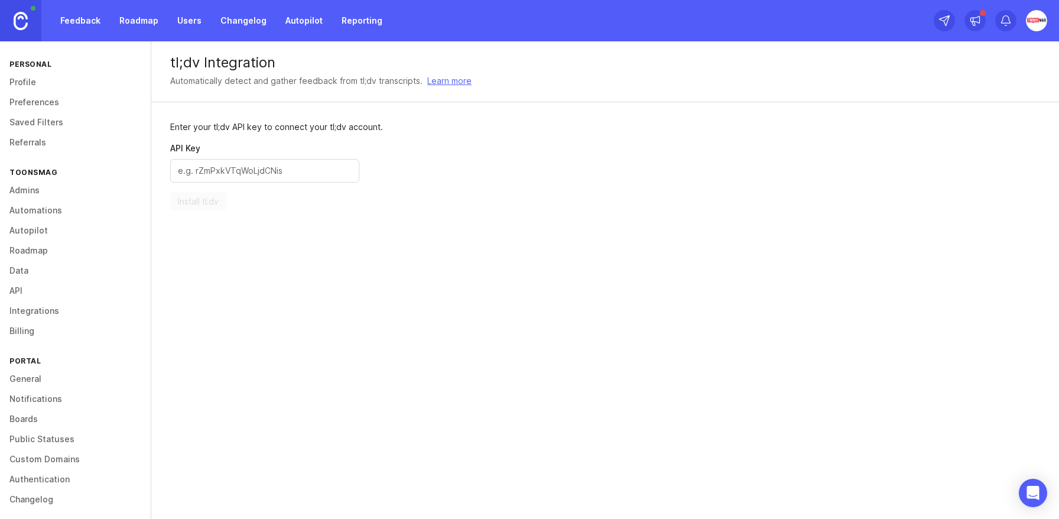
click at [177, 60] on div "tl;dv Integration" at bounding box center [605, 63] width 870 height 14
drag, startPoint x: 199, startPoint y: 65, endPoint x: 164, endPoint y: 61, distance: 35.6
click at [164, 61] on div "tl;dv Integration Automatically detect and gather feedback from tl;dv transcrip…" at bounding box center [605, 71] width 908 height 61
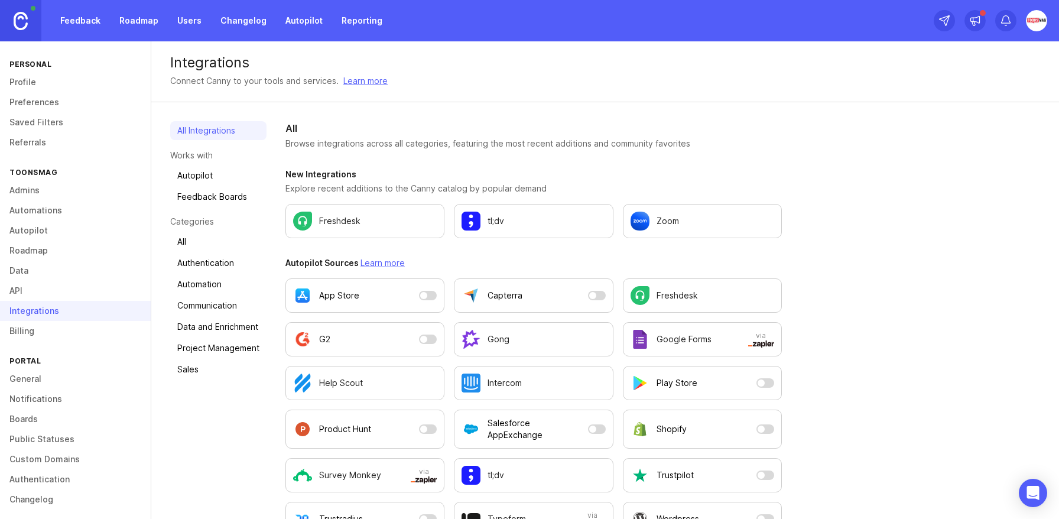
click at [342, 225] on p "Freshdesk" at bounding box center [339, 221] width 41 height 12
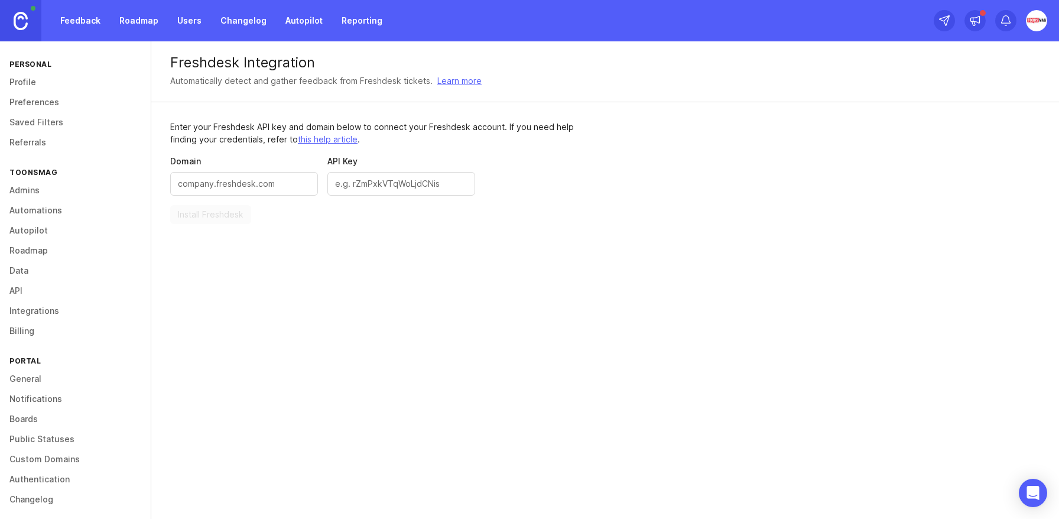
click at [194, 62] on div "Freshdesk Integration" at bounding box center [605, 63] width 870 height 14
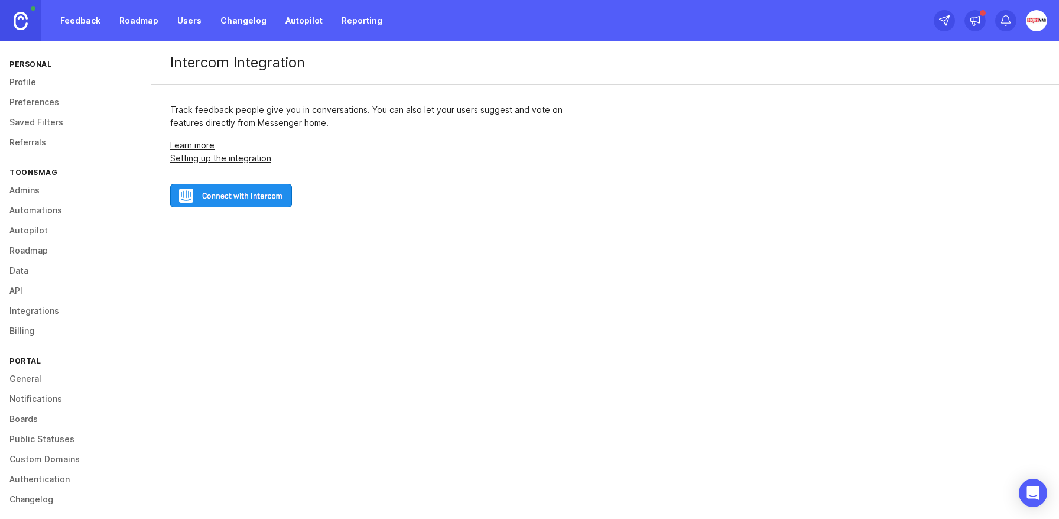
click at [195, 61] on div "Intercom Integration" at bounding box center [605, 62] width 908 height 43
